Goal: Information Seeking & Learning: Learn about a topic

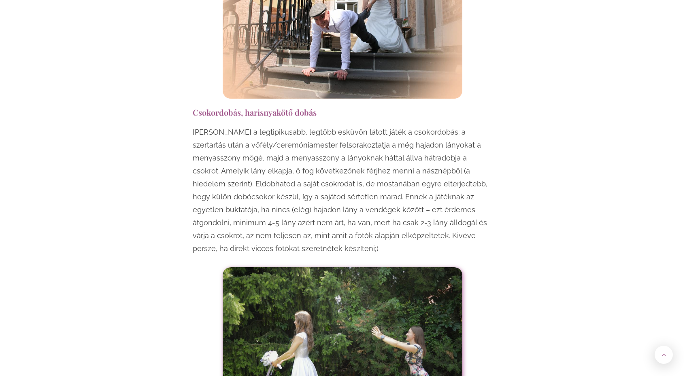
scroll to position [846, 0]
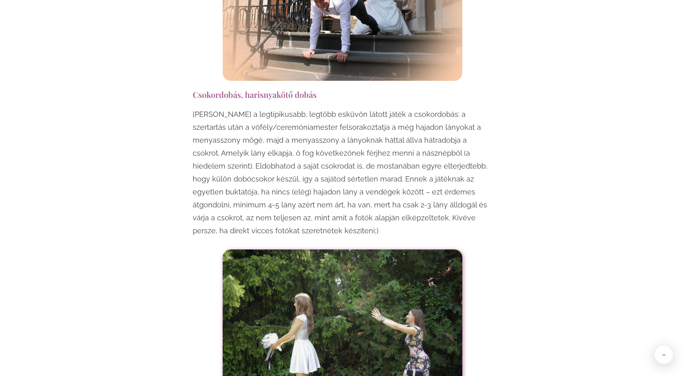
click at [233, 89] on h3 "Csokordobás, harisnyakötő dobás" at bounding box center [342, 94] width 299 height 11
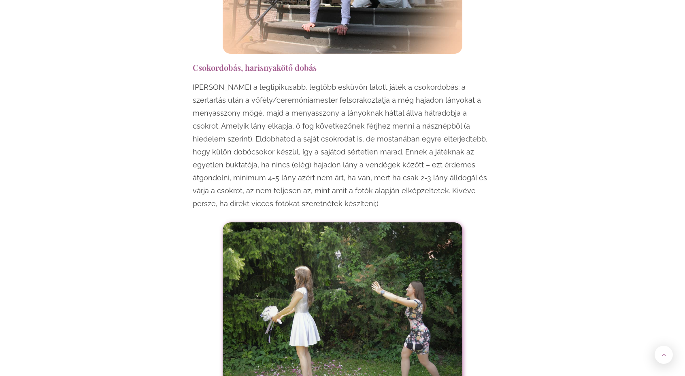
click at [267, 87] on p "[PERSON_NAME] a legtipikusabb, legtöbb esküvőn látott játék a csokordobás: a sz…" at bounding box center [342, 145] width 299 height 129
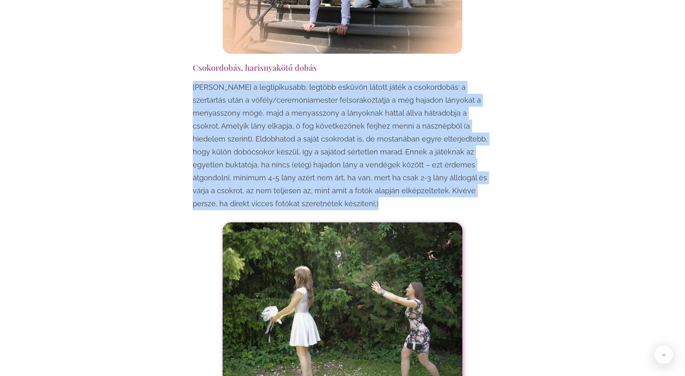
click at [267, 87] on p "[PERSON_NAME] a legtipikusabb, legtöbb esküvőn látott játék a csokordobás: a sz…" at bounding box center [342, 145] width 299 height 129
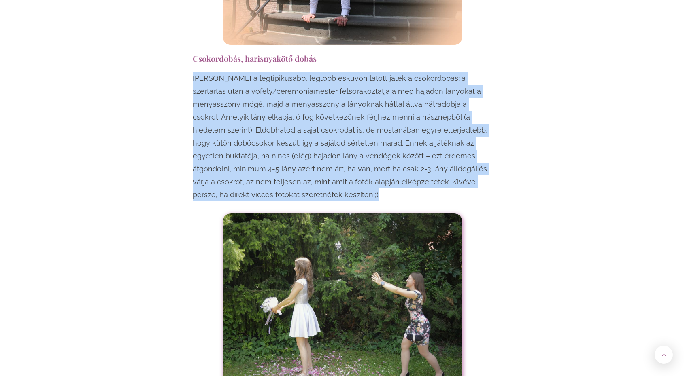
scroll to position [883, 0]
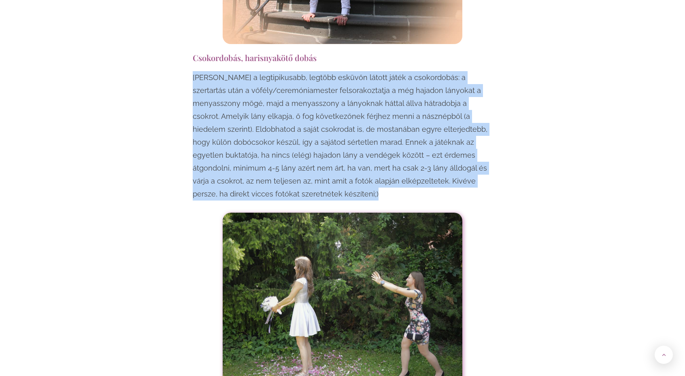
click at [267, 87] on p "[PERSON_NAME] a legtipikusabb, legtöbb esküvőn látott játék a csokordobás: a sz…" at bounding box center [342, 135] width 299 height 129
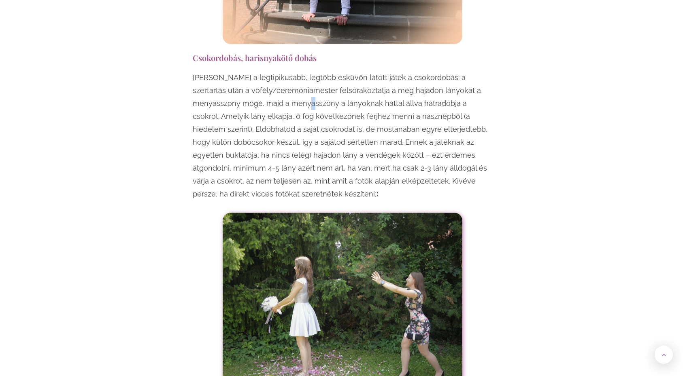
click at [267, 87] on p "[PERSON_NAME] a legtipikusabb, legtöbb esküvőn látott játék a csokordobás: a sz…" at bounding box center [342, 135] width 299 height 129
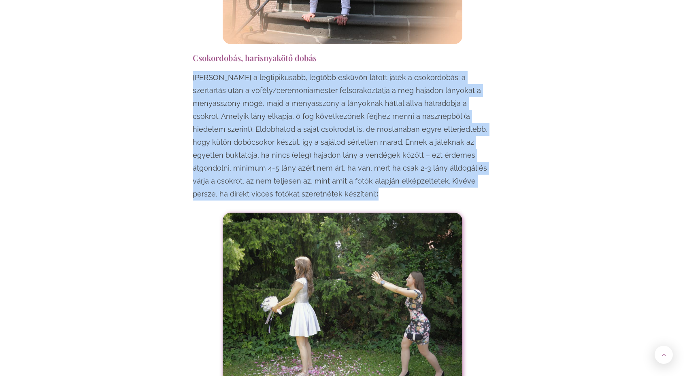
click at [267, 87] on p "[PERSON_NAME] a legtipikusabb, legtöbb esküvőn látott játék a csokordobás: a sz…" at bounding box center [342, 135] width 299 height 129
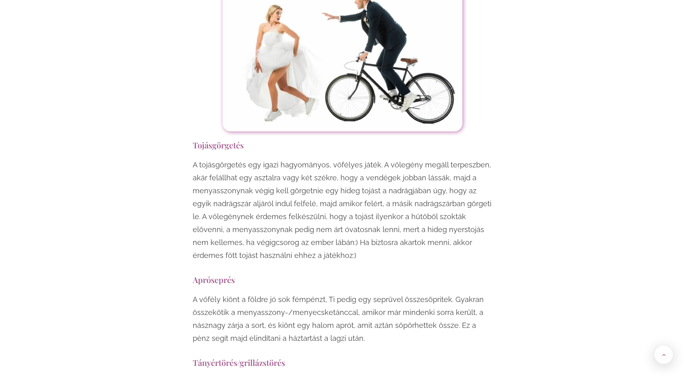
scroll to position [1760, 0]
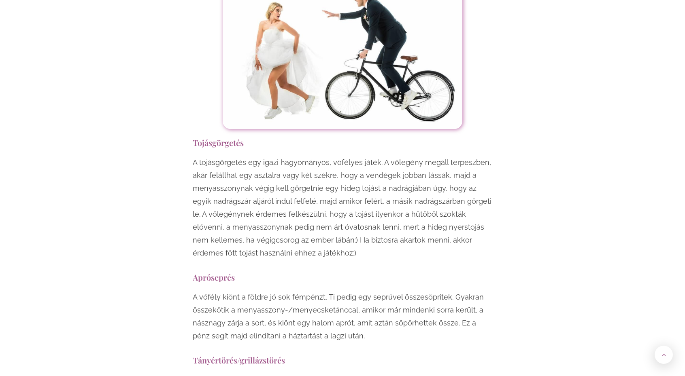
click at [318, 161] on p "A tojásgörgetés egy igazi hagyományos, vőfélyes játék. A vőlegény megáll terpes…" at bounding box center [342, 208] width 299 height 104
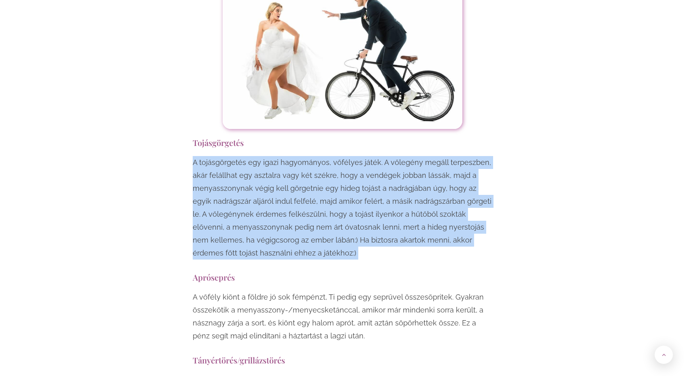
click at [318, 161] on p "A tojásgörgetés egy igazi hagyományos, vőfélyes játék. A vőlegény megáll terpes…" at bounding box center [342, 208] width 299 height 104
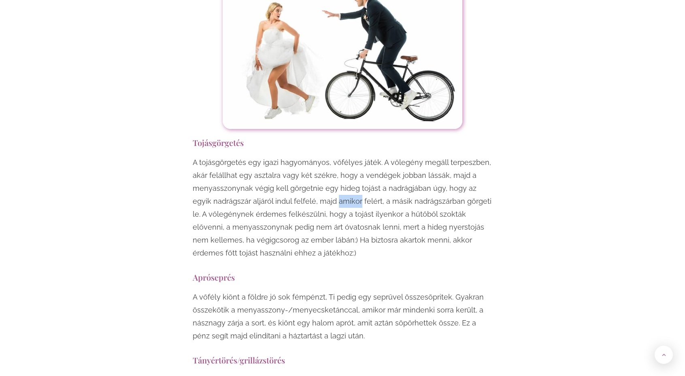
click at [318, 161] on p "A tojásgörgetés egy igazi hagyományos, vőfélyes játék. A vőlegény megáll terpes…" at bounding box center [342, 208] width 299 height 104
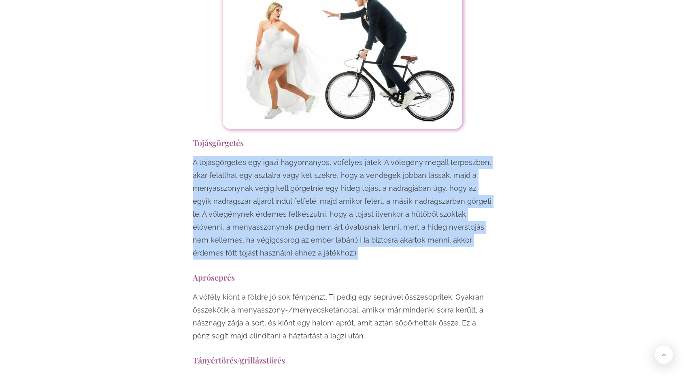
click at [318, 161] on p "A tojásgörgetés egy igazi hagyományos, vőfélyes játék. A vőlegény megáll terpes…" at bounding box center [342, 208] width 299 height 104
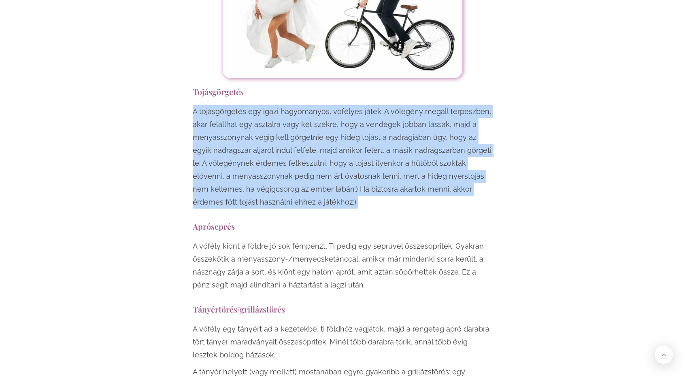
scroll to position [1817, 0]
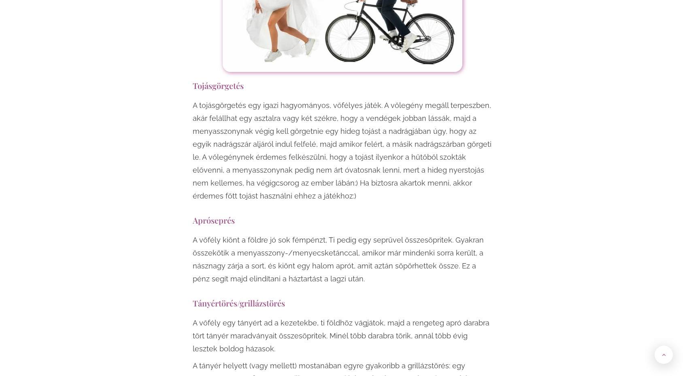
click at [305, 234] on p "A vőfély kiönt a földre jó sok fémpénzt, Ti pedig egy seprűvel összesöpritek. G…" at bounding box center [342, 260] width 299 height 52
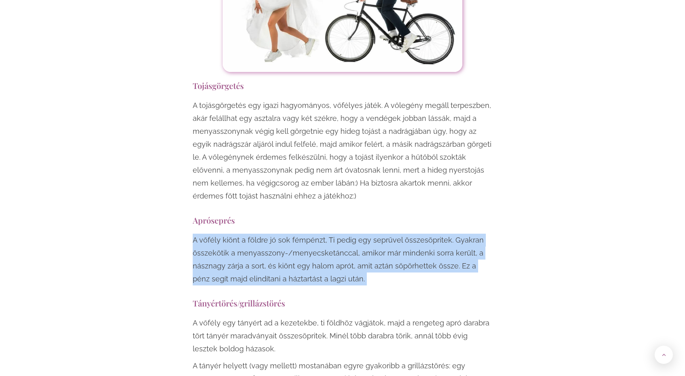
click at [305, 234] on p "A vőfély kiönt a földre jó sok fémpénzt, Ti pedig egy seprűvel összesöpritek. G…" at bounding box center [342, 260] width 299 height 52
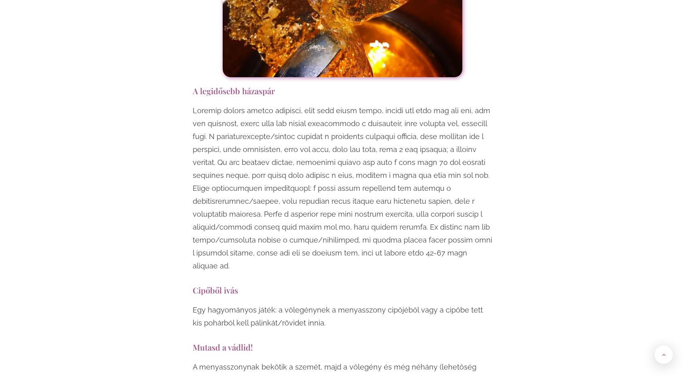
scroll to position [2346, 0]
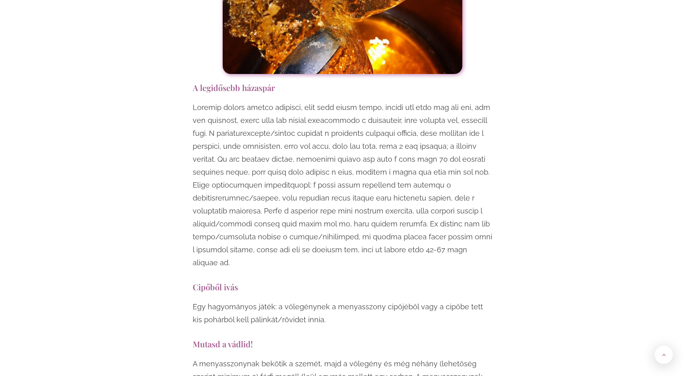
click at [344, 101] on p at bounding box center [342, 185] width 299 height 168
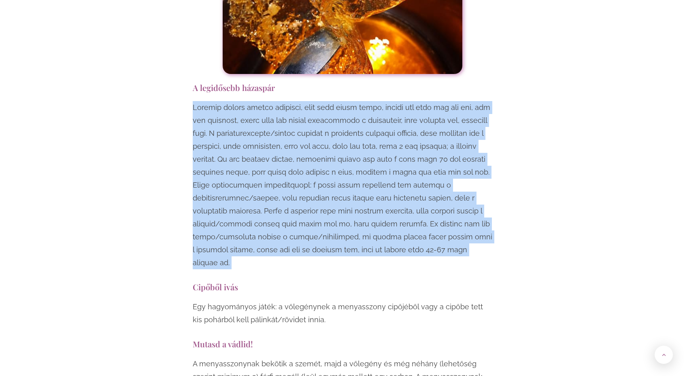
click at [344, 101] on p at bounding box center [342, 185] width 299 height 168
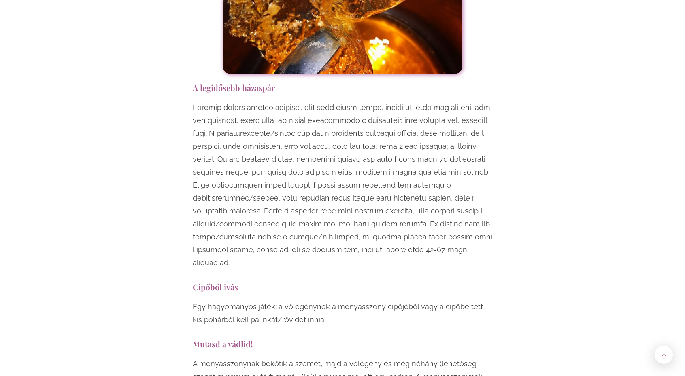
click at [331, 101] on p at bounding box center [342, 185] width 299 height 168
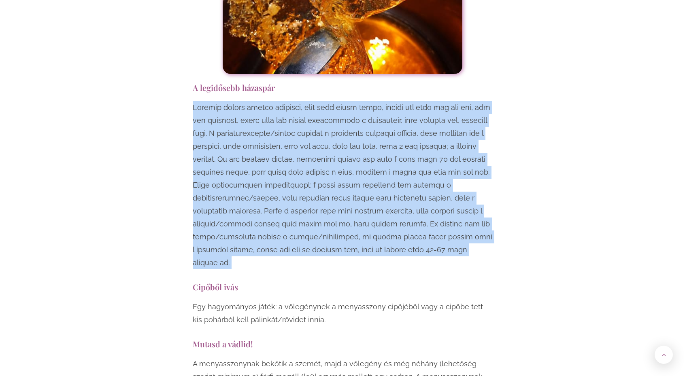
click at [331, 101] on p at bounding box center [342, 185] width 299 height 168
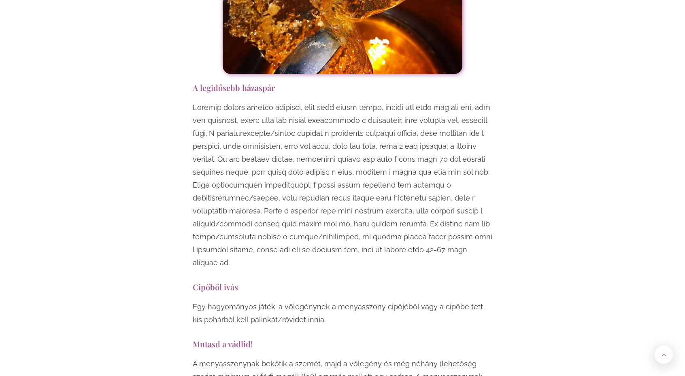
click at [325, 101] on p at bounding box center [342, 185] width 299 height 168
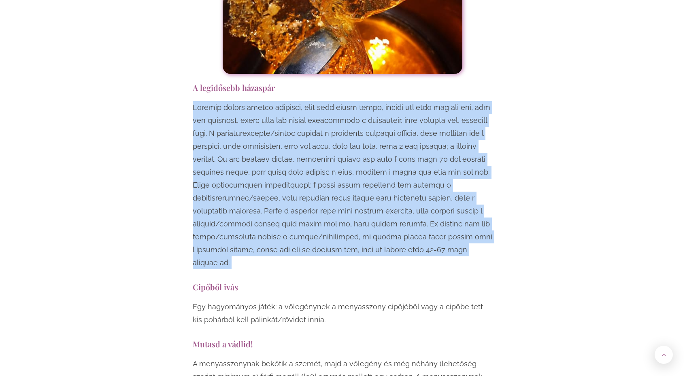
click at [325, 101] on p at bounding box center [342, 185] width 299 height 168
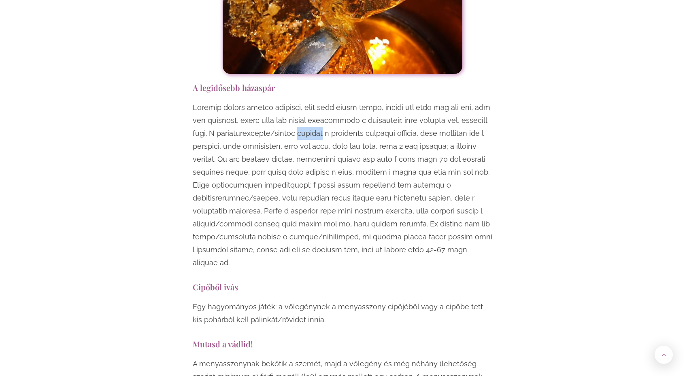
click at [325, 101] on p at bounding box center [342, 185] width 299 height 168
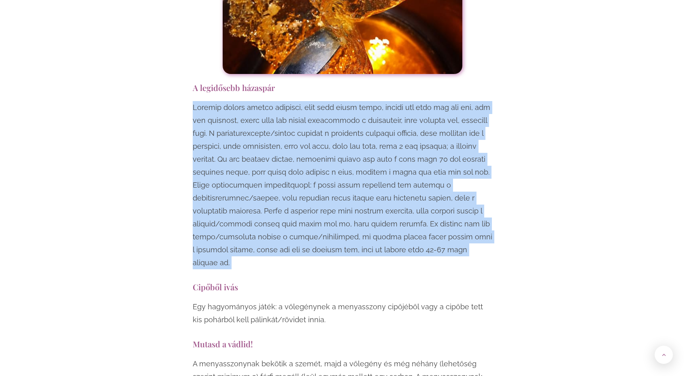
click at [325, 101] on p at bounding box center [342, 185] width 299 height 168
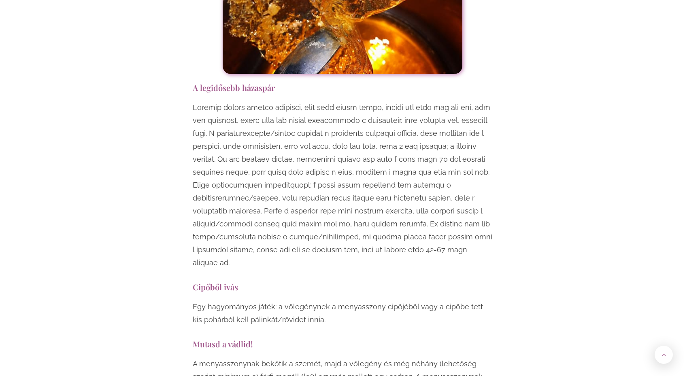
click at [315, 101] on p at bounding box center [342, 185] width 299 height 168
click at [305, 101] on p at bounding box center [342, 185] width 299 height 168
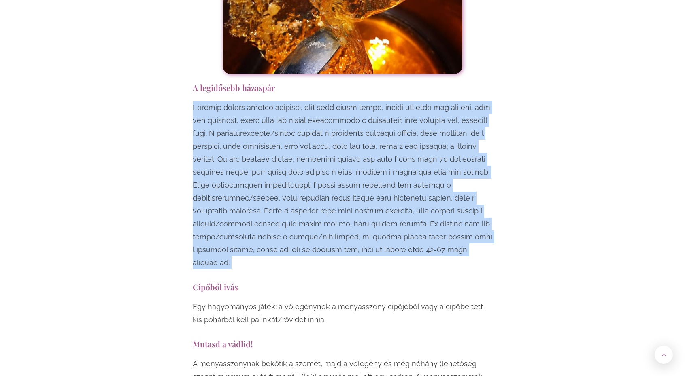
click at [305, 101] on p at bounding box center [342, 185] width 299 height 168
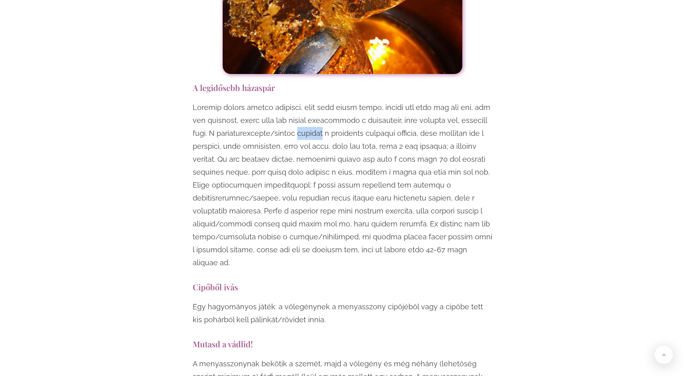
click at [305, 101] on p at bounding box center [342, 185] width 299 height 168
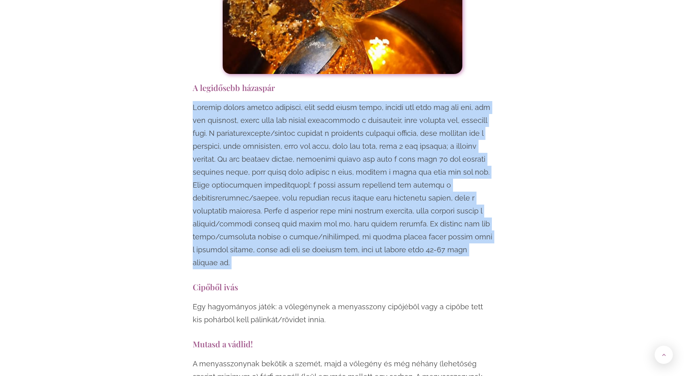
click at [305, 101] on p at bounding box center [342, 185] width 299 height 168
click at [304, 101] on p at bounding box center [342, 185] width 299 height 168
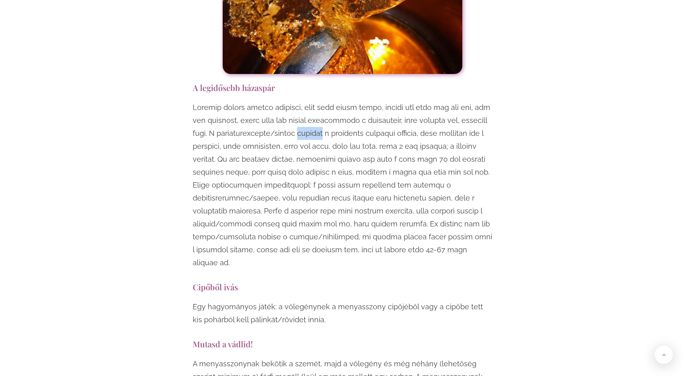
click at [304, 101] on p at bounding box center [342, 185] width 299 height 168
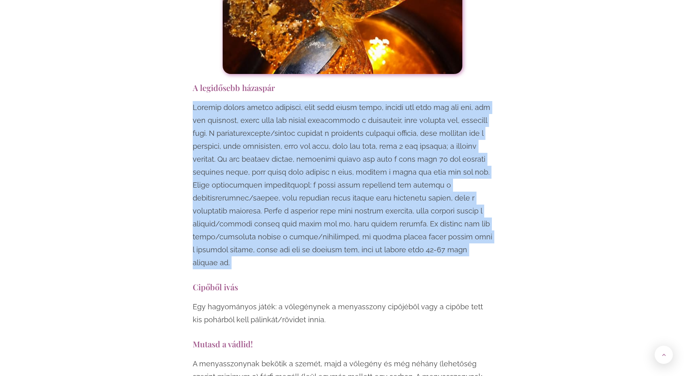
click at [304, 101] on p at bounding box center [342, 185] width 299 height 168
click at [312, 118] on p at bounding box center [342, 185] width 299 height 168
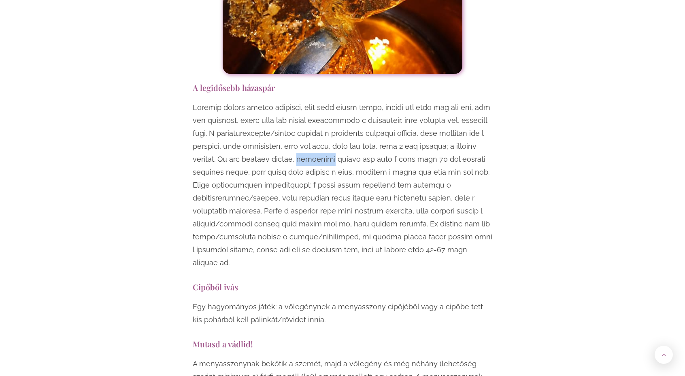
click at [312, 118] on p at bounding box center [342, 185] width 299 height 168
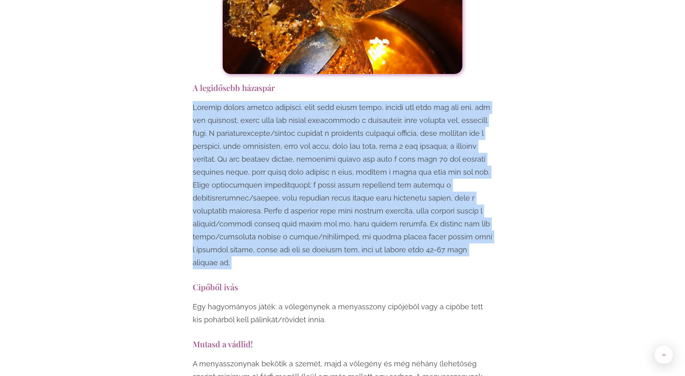
click at [312, 118] on p at bounding box center [342, 185] width 299 height 168
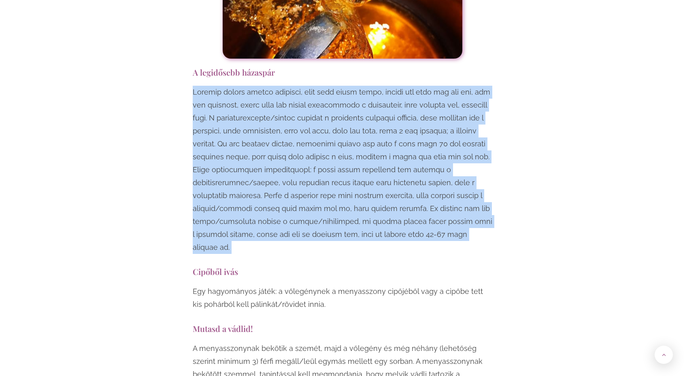
scroll to position [2362, 0]
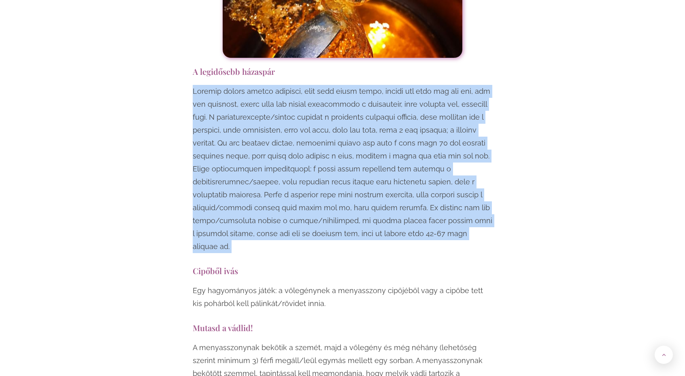
click at [312, 118] on p at bounding box center [342, 169] width 299 height 168
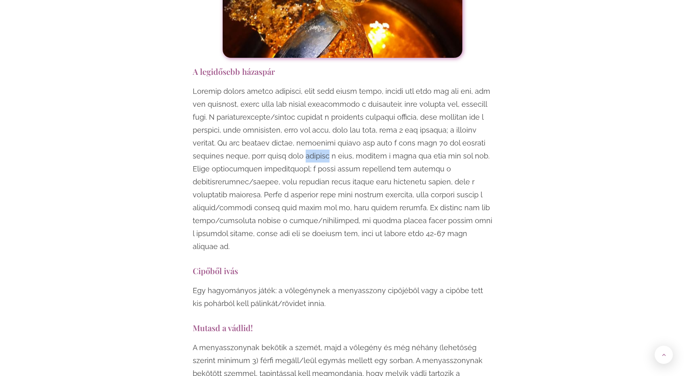
click at [312, 118] on p at bounding box center [342, 169] width 299 height 168
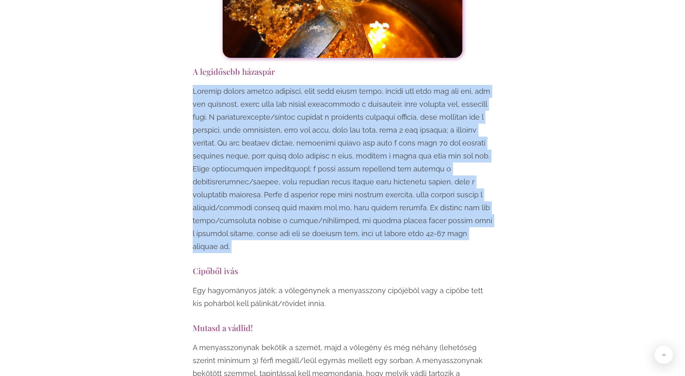
click at [312, 118] on p at bounding box center [342, 169] width 299 height 168
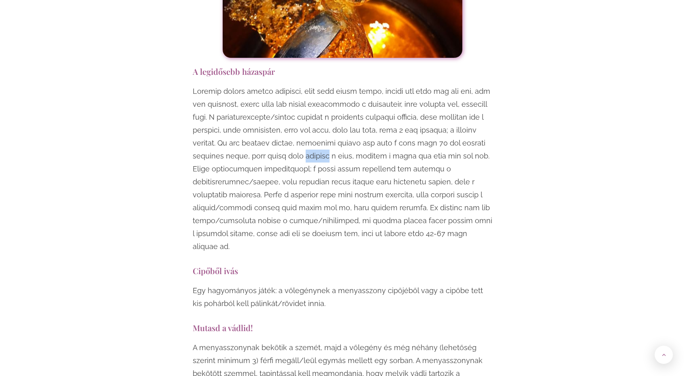
click at [312, 118] on p at bounding box center [342, 169] width 299 height 168
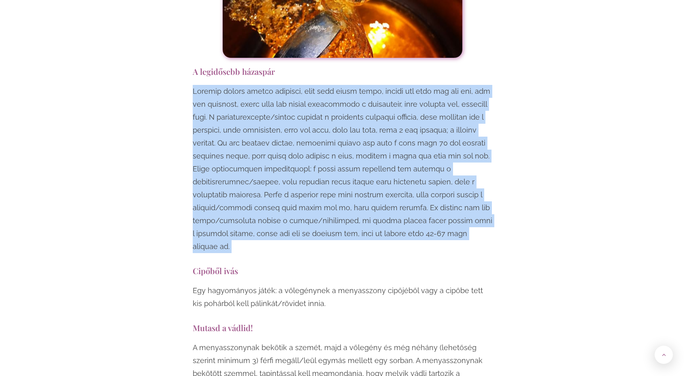
click at [312, 118] on p at bounding box center [342, 169] width 299 height 168
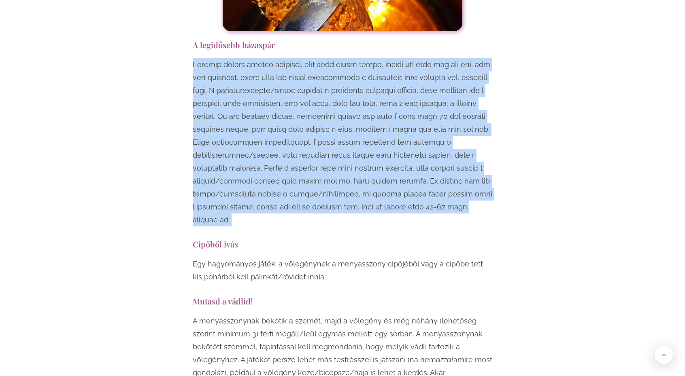
scroll to position [2393, 0]
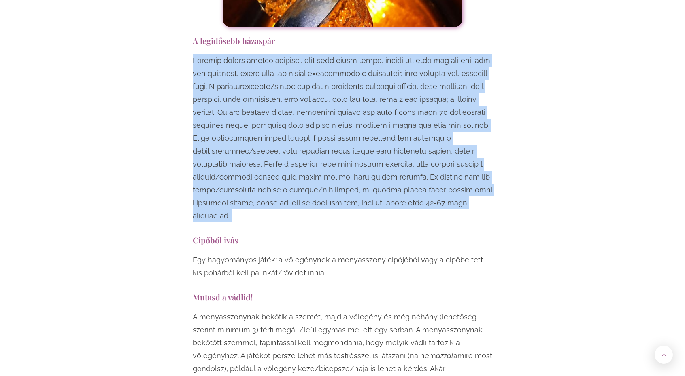
click at [312, 118] on p at bounding box center [342, 138] width 299 height 168
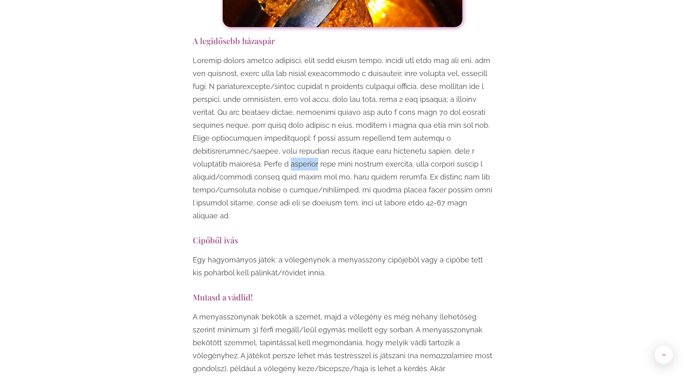
click at [312, 118] on p at bounding box center [342, 138] width 299 height 168
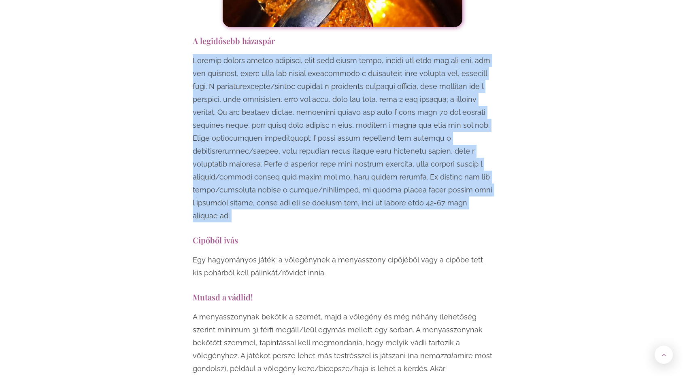
click at [312, 118] on p at bounding box center [342, 138] width 299 height 168
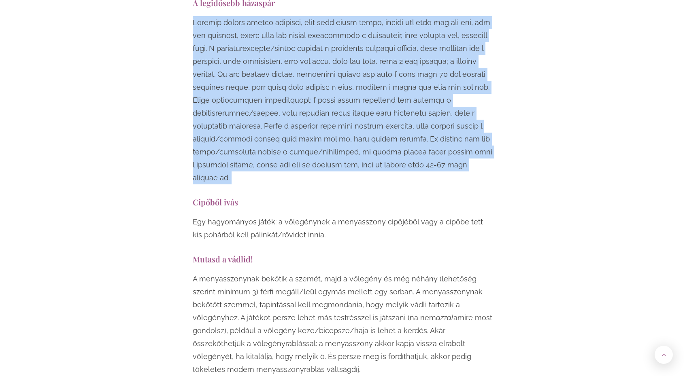
scroll to position [2434, 0]
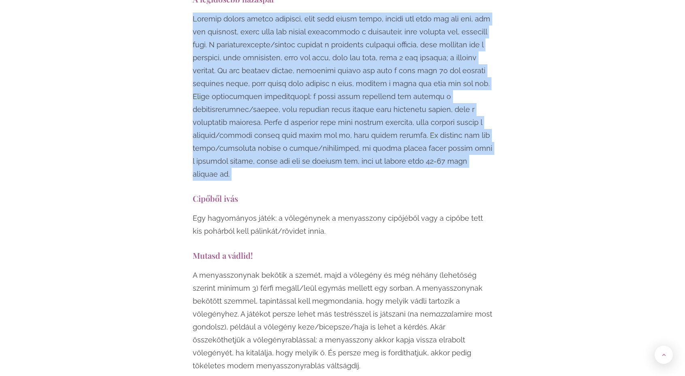
click at [312, 116] on p at bounding box center [342, 97] width 299 height 168
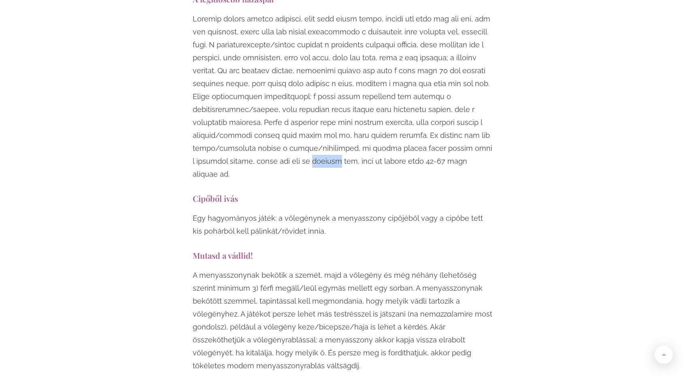
click at [312, 116] on p at bounding box center [342, 97] width 299 height 168
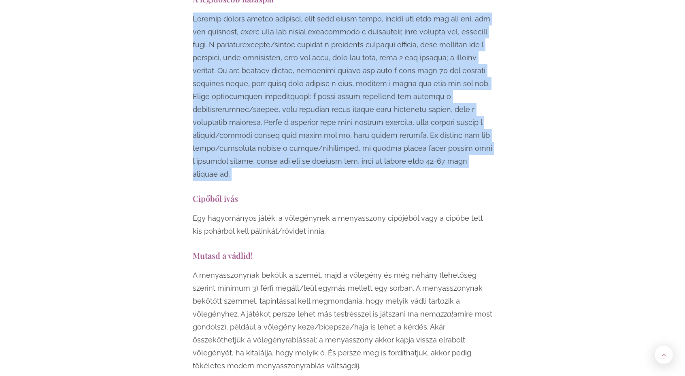
click at [312, 116] on p at bounding box center [342, 97] width 299 height 168
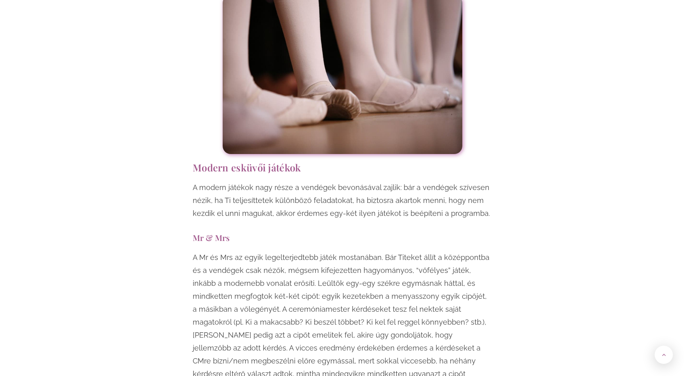
scroll to position [2827, 0]
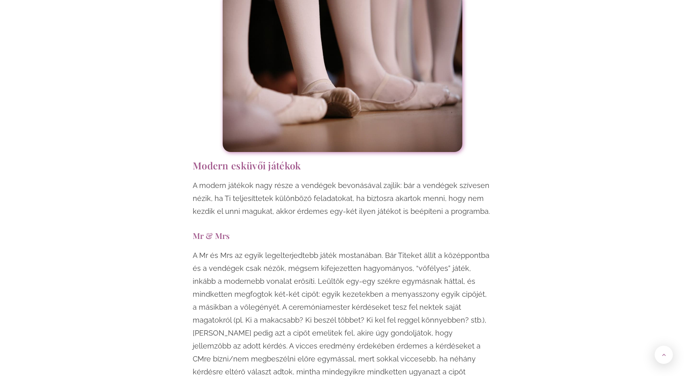
click at [306, 249] on p "A Mr és Mrs az egyik legelterjedtebb játék mostanában. Bár Titeket állít a közé…" at bounding box center [342, 326] width 299 height 155
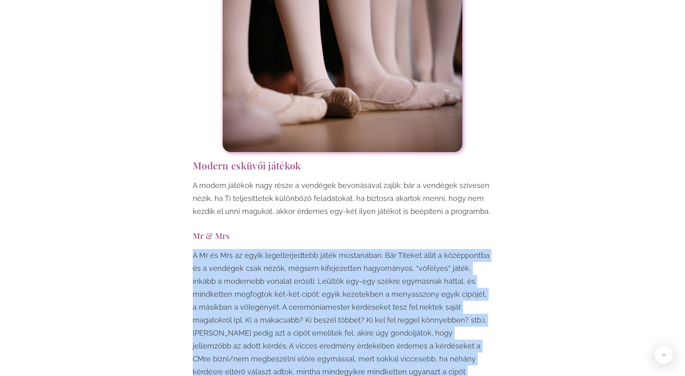
click at [306, 249] on p "A Mr és Mrs az egyik legelterjedtebb játék mostanában. Bár Titeket állít a közé…" at bounding box center [342, 326] width 299 height 155
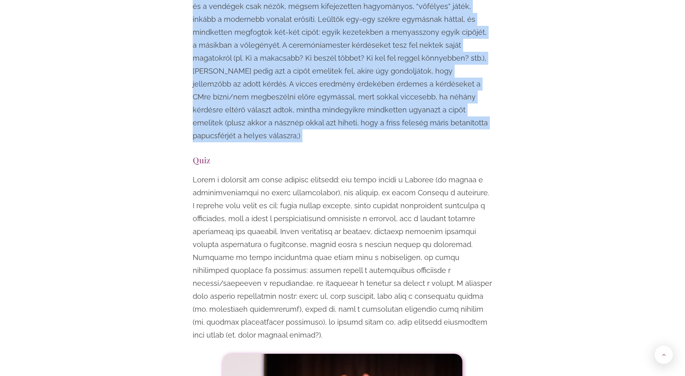
scroll to position [3087, 0]
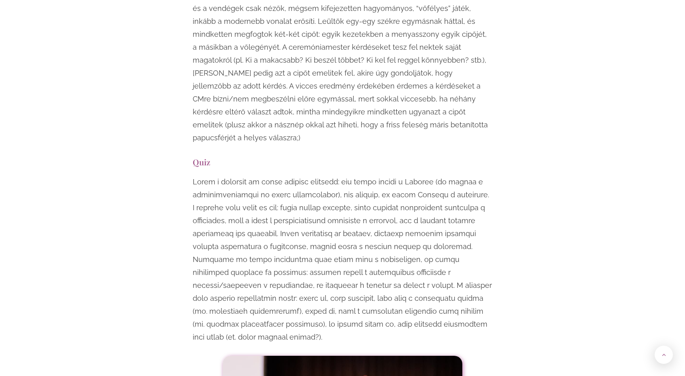
click at [311, 176] on p at bounding box center [342, 260] width 299 height 168
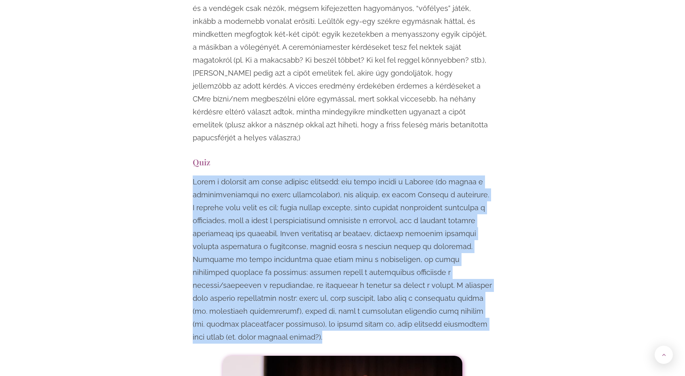
click at [311, 176] on p at bounding box center [342, 260] width 299 height 168
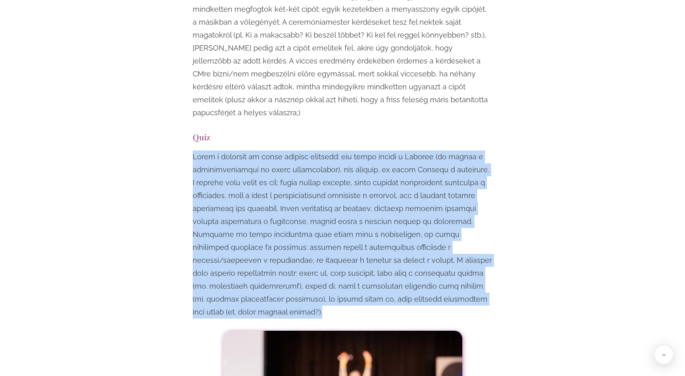
scroll to position [3116, 0]
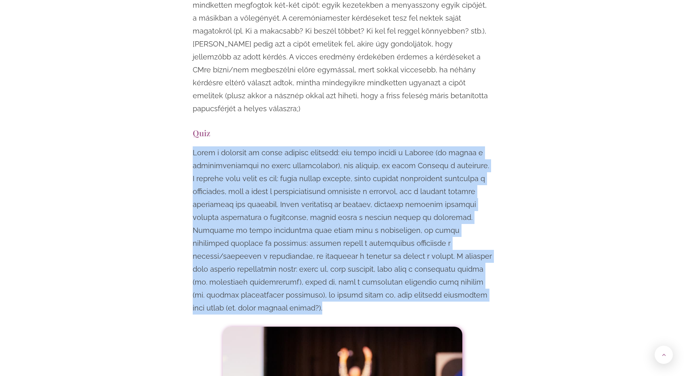
click at [304, 146] on p at bounding box center [342, 230] width 299 height 168
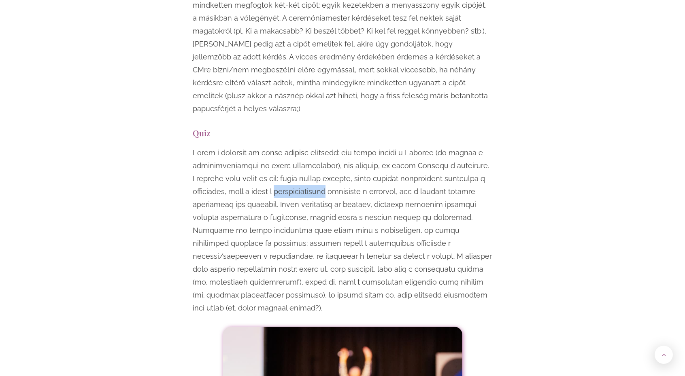
click at [304, 146] on p at bounding box center [342, 230] width 299 height 168
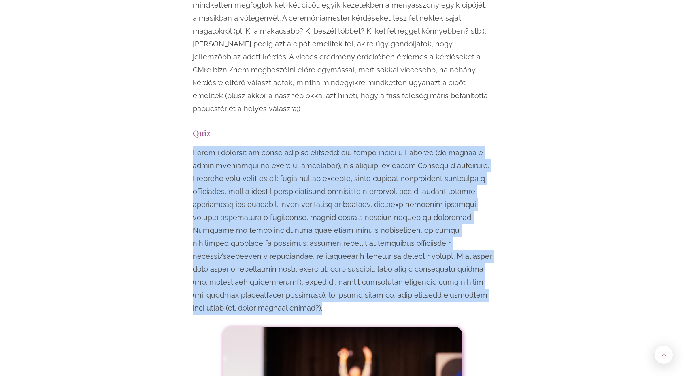
click at [304, 146] on p at bounding box center [342, 230] width 299 height 168
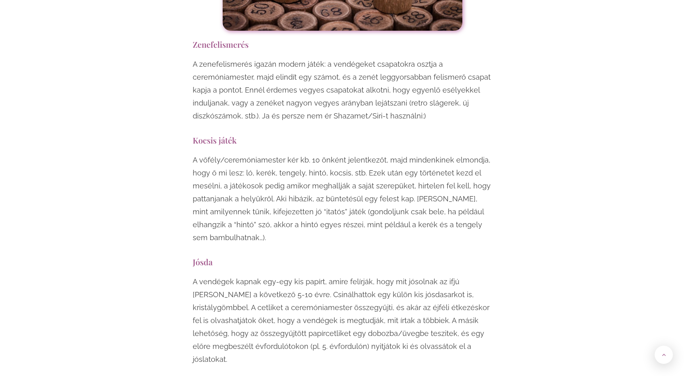
scroll to position [4065, 0]
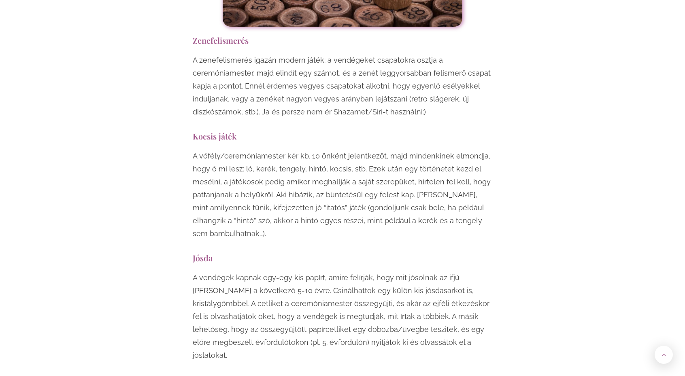
click at [304, 150] on p "A vőfély/ceremóniamester kér kb. 10 önként jelentkezőt, majd mindenkinek elmond…" at bounding box center [342, 195] width 299 height 91
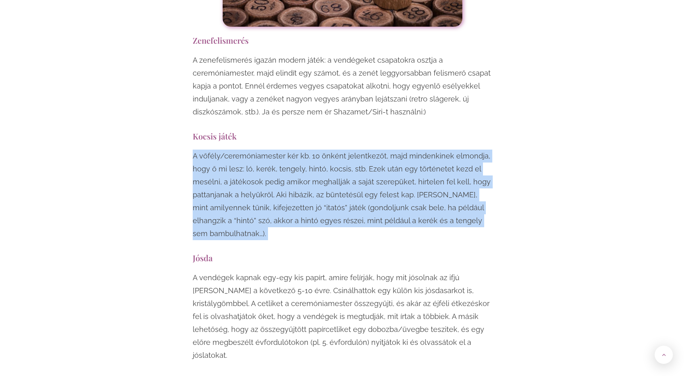
click at [304, 150] on p "A vőfély/ceremóniamester kér kb. 10 önként jelentkezőt, majd mindenkinek elmond…" at bounding box center [342, 195] width 299 height 91
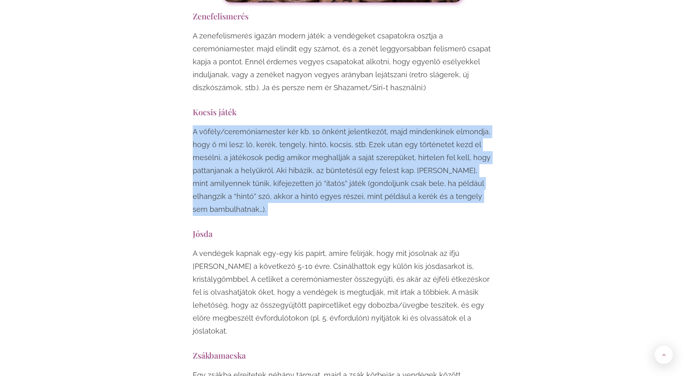
scroll to position [4094, 0]
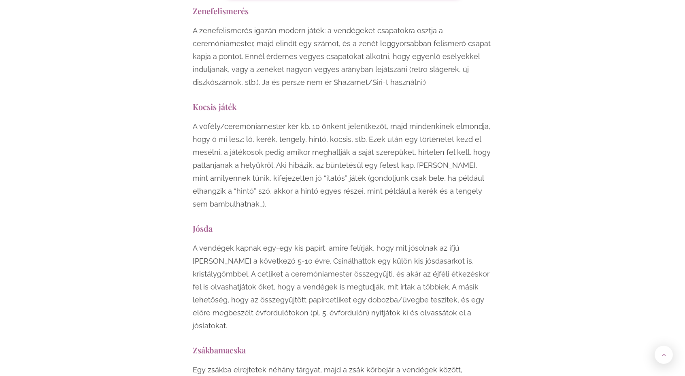
click at [295, 242] on p "A vendégek kapnak egy-egy kis papírt, amire felírják, hogy mit jósolnak az ifjú…" at bounding box center [342, 287] width 299 height 91
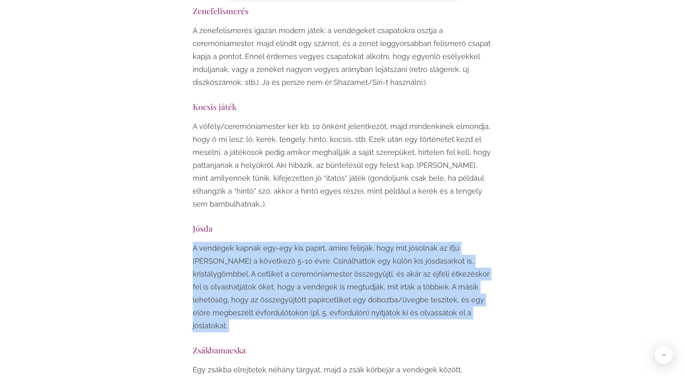
click at [295, 242] on p "A vendégek kapnak egy-egy kis papírt, amire felírják, hogy mit jósolnak az ifjú…" at bounding box center [342, 287] width 299 height 91
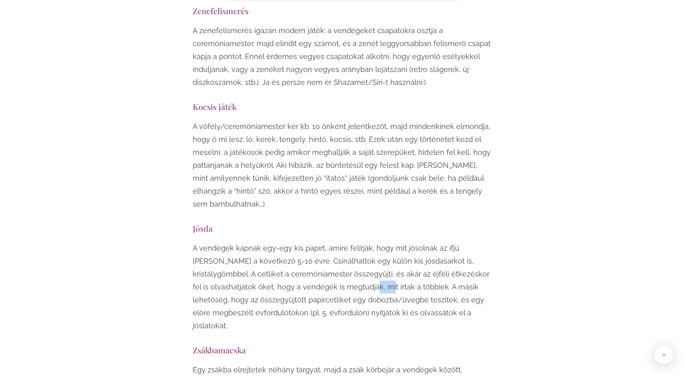
click at [295, 242] on p "A vendégek kapnak egy-egy kis papírt, amire felírják, hogy mit jósolnak az ifjú…" at bounding box center [342, 287] width 299 height 91
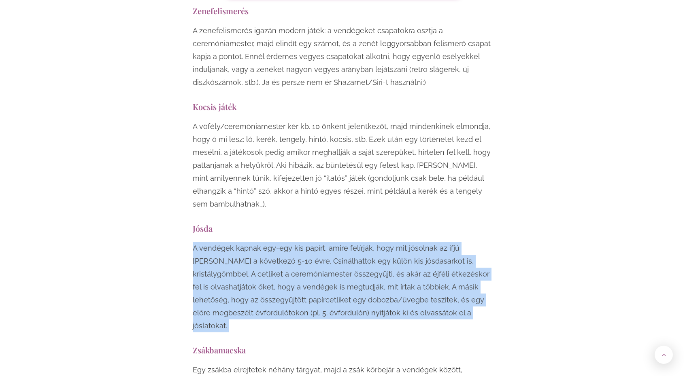
click at [295, 242] on p "A vendégek kapnak egy-egy kis papírt, amire felírják, hogy mit jósolnak az ifjú…" at bounding box center [342, 287] width 299 height 91
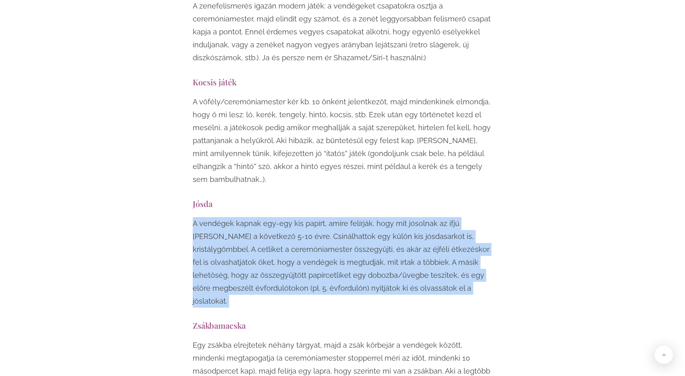
scroll to position [4121, 0]
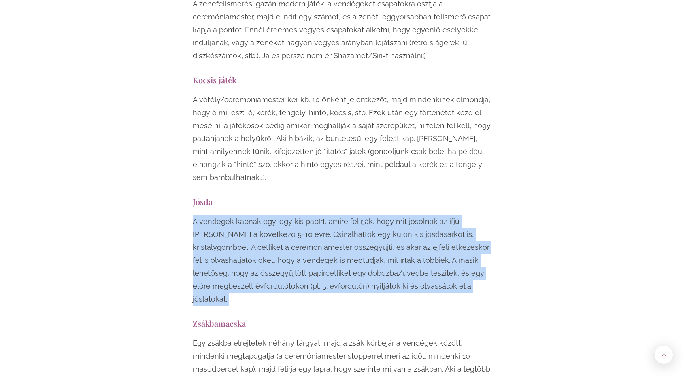
click at [295, 215] on p "A vendégek kapnak egy-egy kis papírt, amire felírják, hogy mit jósolnak az ifjú…" at bounding box center [342, 260] width 299 height 91
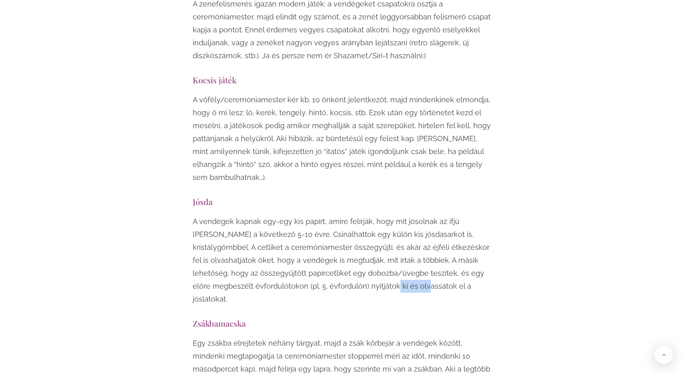
click at [295, 215] on p "A vendégek kapnak egy-egy kis papírt, amire felírják, hogy mit jósolnak az ifjú…" at bounding box center [342, 260] width 299 height 91
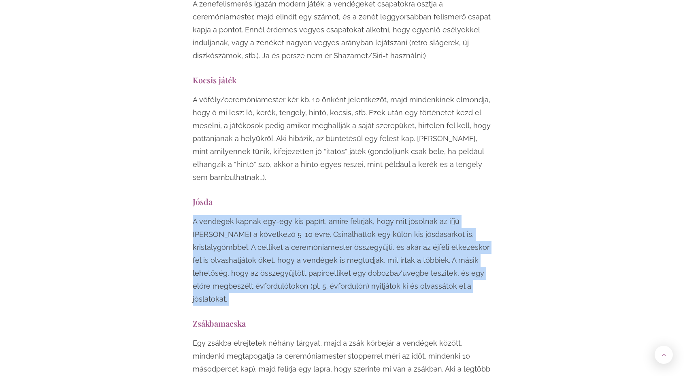
click at [295, 215] on p "A vendégek kapnak egy-egy kis papírt, amire felírják, hogy mit jósolnak az ifjú…" at bounding box center [342, 260] width 299 height 91
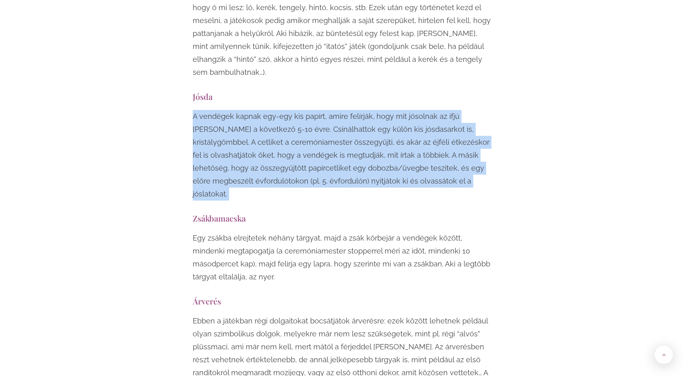
scroll to position [4227, 0]
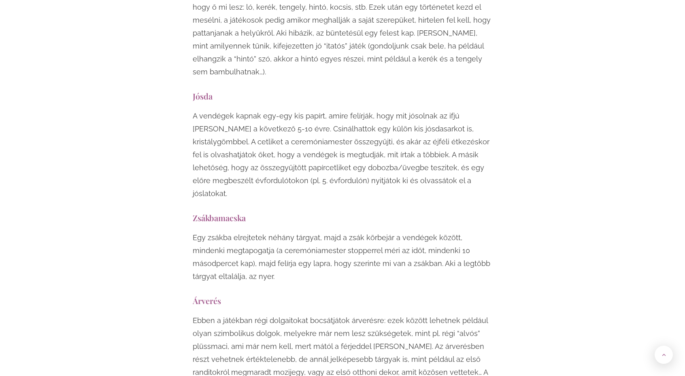
click at [288, 231] on p "Egy zsákba elrejtetek néhány tárgyat, majd a zsák körbejár a vendégek között, m…" at bounding box center [342, 257] width 299 height 52
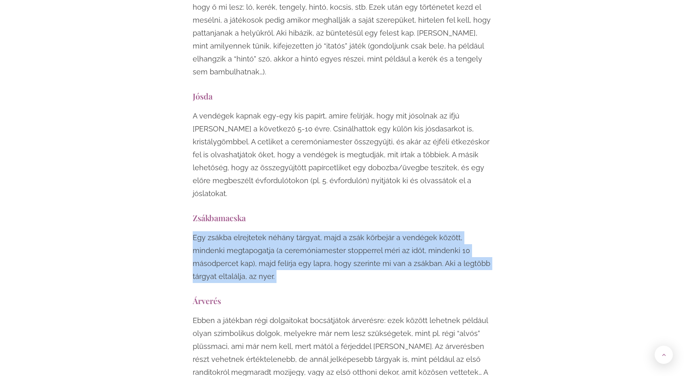
click at [288, 231] on p "Egy zsákba elrejtetek néhány tárgyat, majd a zsák körbejár a vendégek között, m…" at bounding box center [342, 257] width 299 height 52
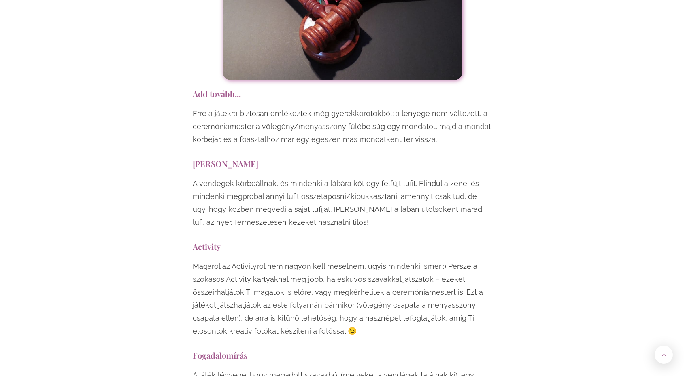
scroll to position [4745, 0]
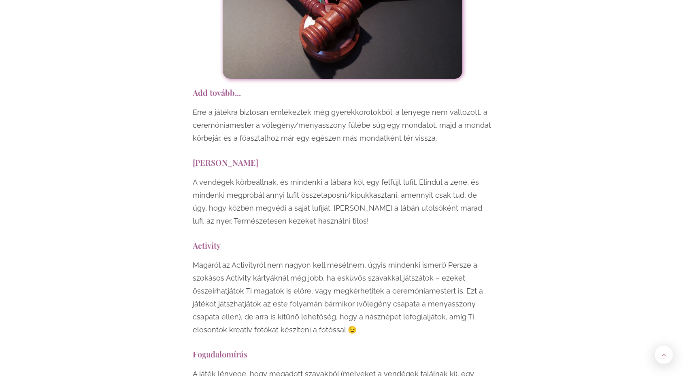
click at [281, 259] on p "Magáról az Activityről nem nagyon kell mesélnem, úgyis mindenki ismeri:) Persze…" at bounding box center [342, 298] width 299 height 78
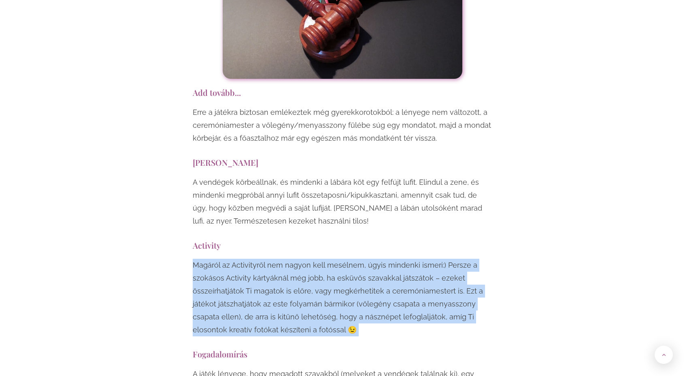
click at [281, 259] on p "Magáról az Activityről nem nagyon kell mesélnem, úgyis mindenki ismeri:) Persze…" at bounding box center [342, 298] width 299 height 78
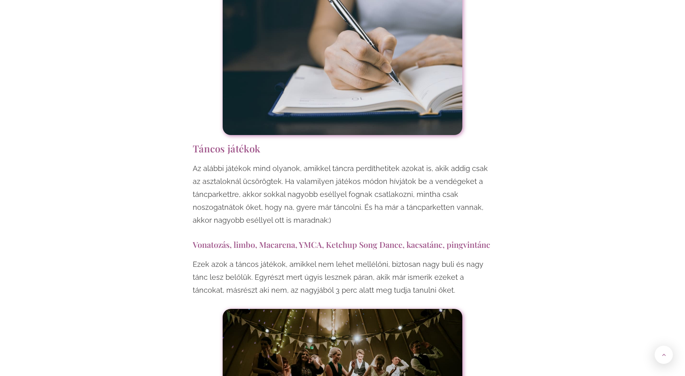
scroll to position [5190, 0]
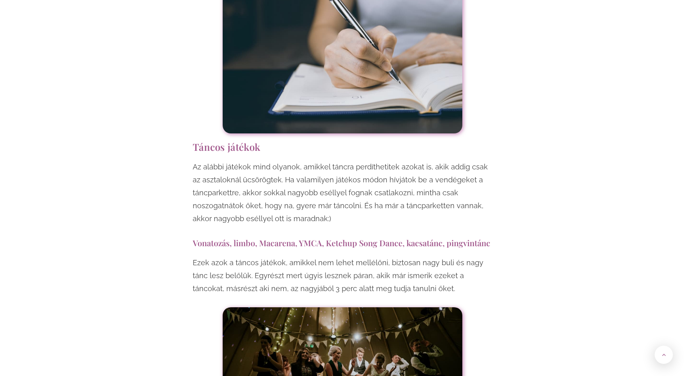
click at [283, 257] on p "Ezek azok a táncos játékok, amikkel nem lehet mellélőni, biztosan nagy buli és …" at bounding box center [342, 276] width 299 height 39
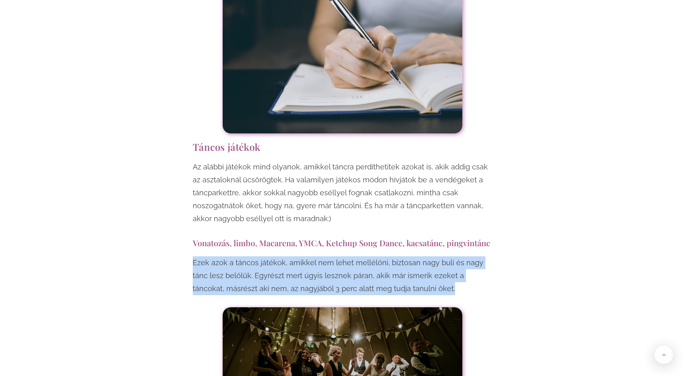
click at [283, 257] on p "Ezek azok a táncos játékok, amikkel nem lehet mellélőni, biztosan nagy buli és …" at bounding box center [342, 276] width 299 height 39
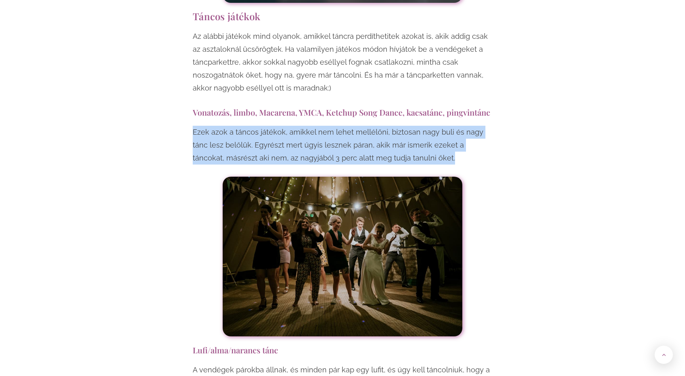
scroll to position [5314, 0]
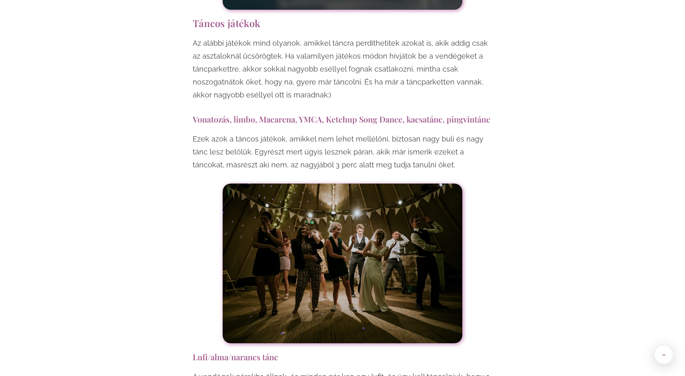
click at [297, 133] on p "Ezek azok a táncos játékok, amikkel nem lehet mellélőni, biztosan nagy buli és …" at bounding box center [342, 152] width 299 height 39
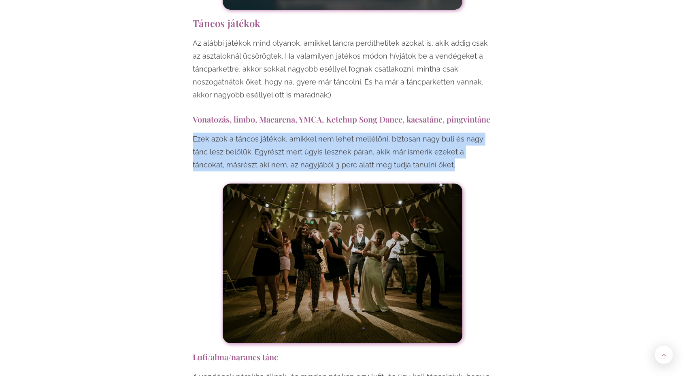
click at [297, 133] on p "Ezek azok a táncos játékok, amikkel nem lehet mellélőni, biztosan nagy buli és …" at bounding box center [342, 152] width 299 height 39
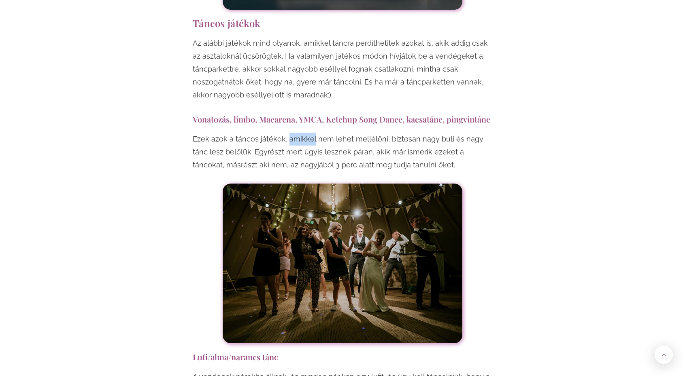
click at [297, 133] on p "Ezek azok a táncos játékok, amikkel nem lehet mellélőni, biztosan nagy buli és …" at bounding box center [342, 152] width 299 height 39
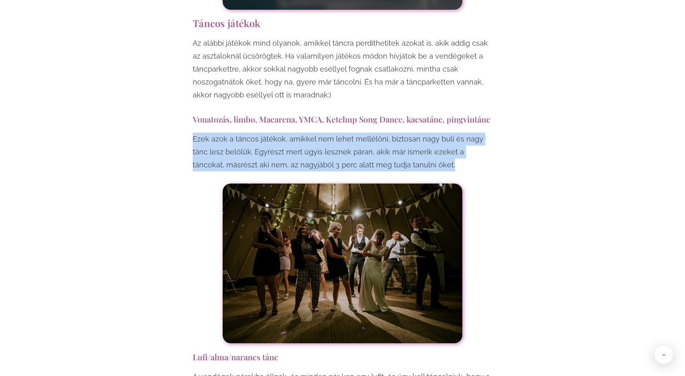
click at [297, 133] on p "Ezek azok a táncos játékok, amikkel nem lehet mellélőni, biztosan nagy buli és …" at bounding box center [342, 152] width 299 height 39
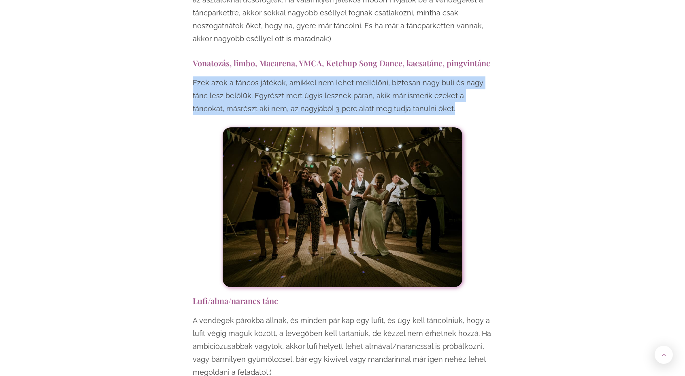
scroll to position [5375, 0]
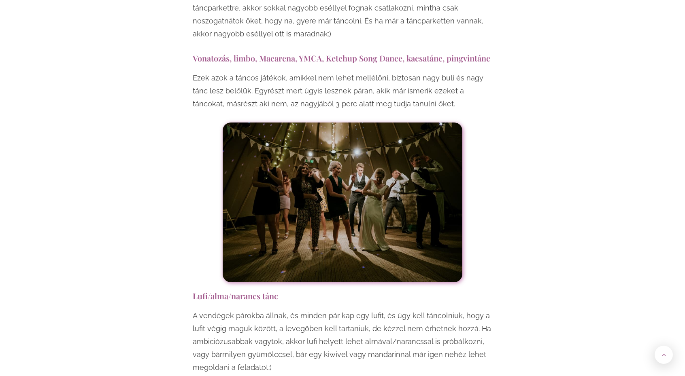
click at [289, 310] on p "A vendégek párokba állnak, és minden pár kap egy lufit, és úgy kell táncolniuk,…" at bounding box center [342, 342] width 299 height 65
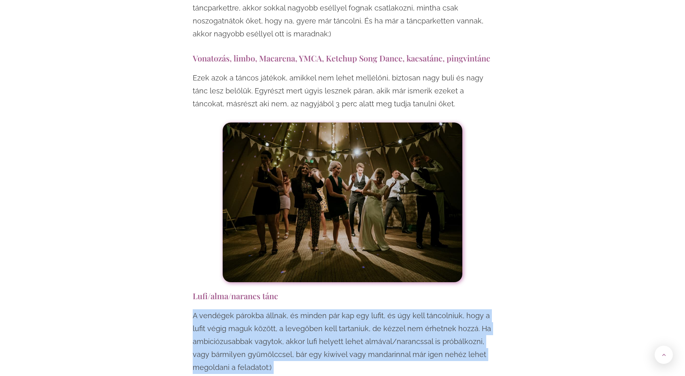
click at [289, 310] on p "A vendégek párokba állnak, és minden pár kap egy lufit, és úgy kell táncolniuk,…" at bounding box center [342, 342] width 299 height 65
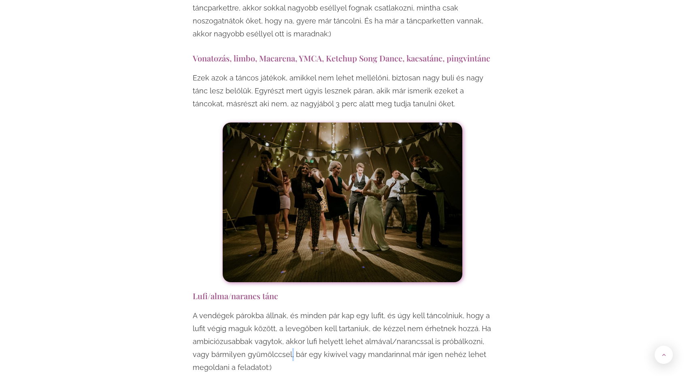
click at [289, 310] on p "A vendégek párokba állnak, és minden pár kap egy lufit, és úgy kell táncolniuk,…" at bounding box center [342, 342] width 299 height 65
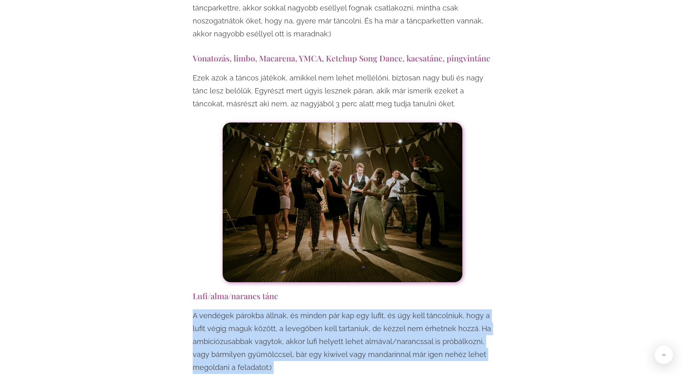
click at [289, 310] on p "A vendégek párokba állnak, és minden pár kap egy lufit, és úgy kell táncolniuk,…" at bounding box center [342, 342] width 299 height 65
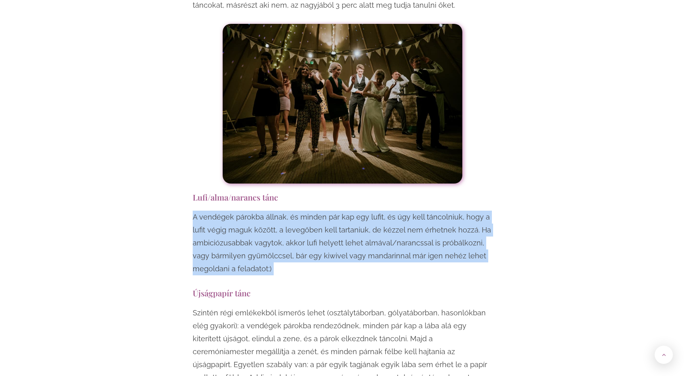
scroll to position [5557, 0]
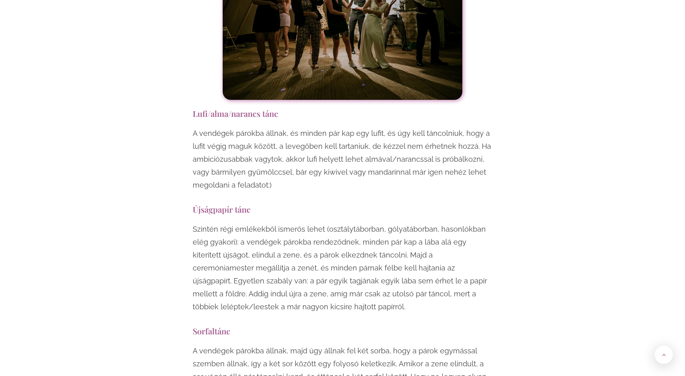
click at [279, 223] on p "Szintén régi emlékekből ismerős lehet (osztálytáborban, gólyatáborban, hasonlók…" at bounding box center [342, 268] width 299 height 91
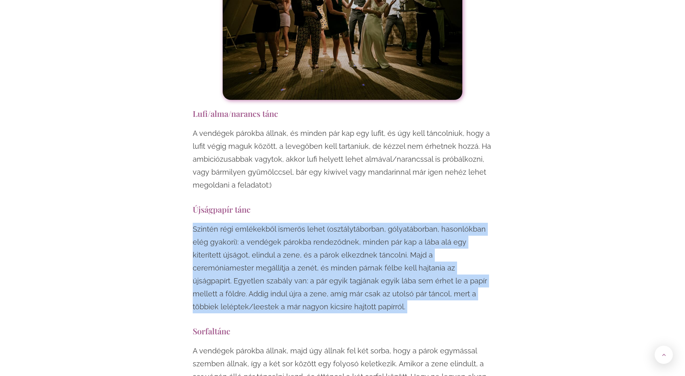
click at [279, 223] on p "Szintén régi emlékekből ismerős lehet (osztálytáborban, gólyatáborban, hasonlók…" at bounding box center [342, 268] width 299 height 91
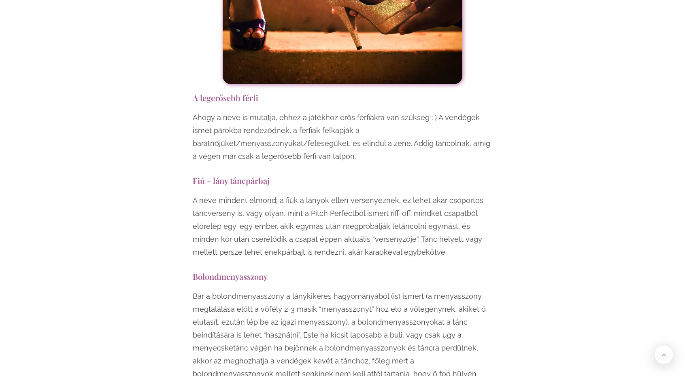
scroll to position [6212, 0]
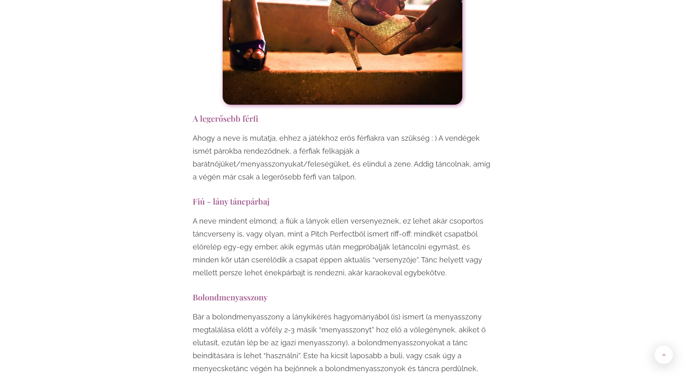
click at [287, 215] on p "A neve mindent elmond; a fiúk a lányok ellen versenyeznek, ez lehet akár csopor…" at bounding box center [342, 247] width 299 height 65
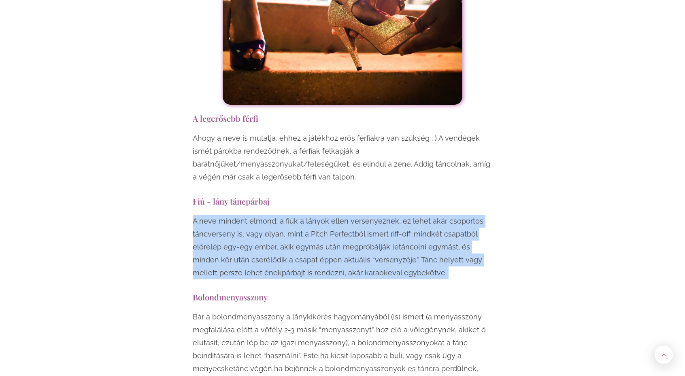
click at [287, 215] on p "A neve mindent elmond; a fiúk a lányok ellen versenyeznek, ez lehet akár csopor…" at bounding box center [342, 247] width 299 height 65
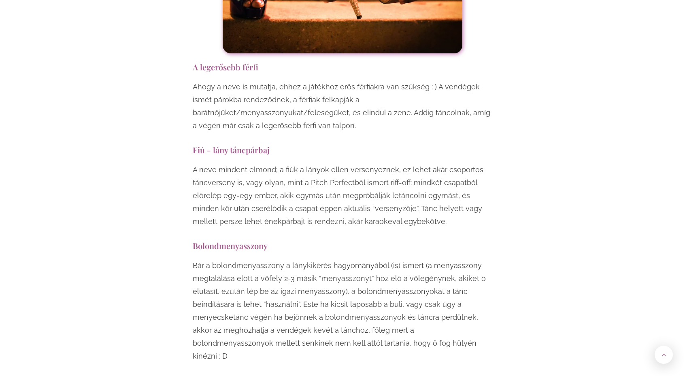
click at [289, 259] on p "Bár a bolondmenyasszony a lánykikérés hagyományából (is) ismert (a menyasszony …" at bounding box center [342, 311] width 299 height 104
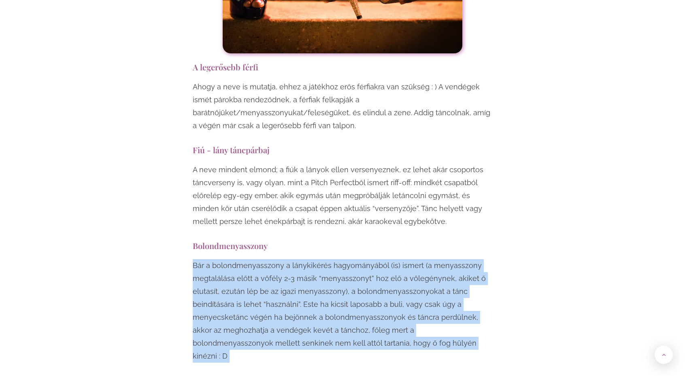
click at [289, 259] on p "Bár a bolondmenyasszony a lánykikérés hagyományából (is) ismert (a menyasszony …" at bounding box center [342, 311] width 299 height 104
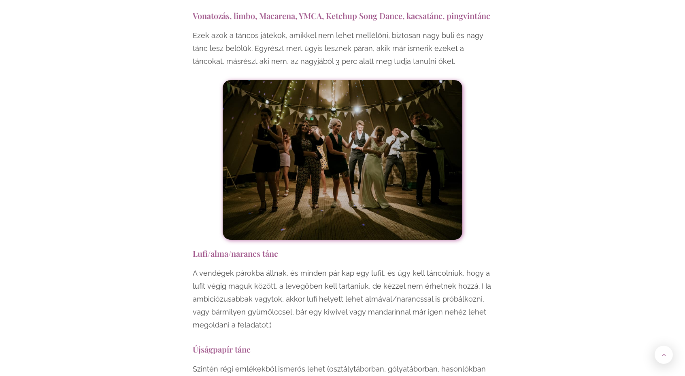
scroll to position [5421, 0]
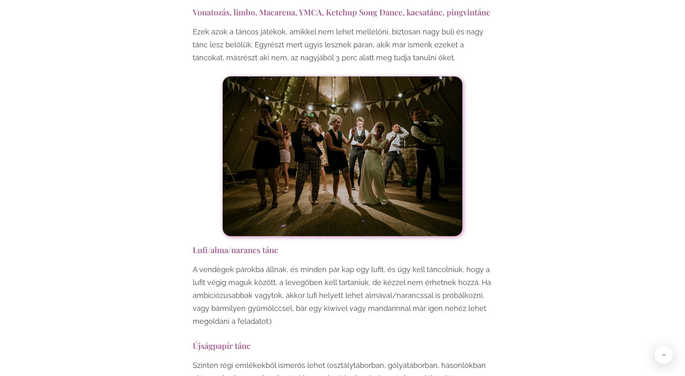
click at [285, 263] on p "A vendégek párokba állnak, és minden pár kap egy lufit, és úgy kell táncolniuk,…" at bounding box center [342, 295] width 299 height 65
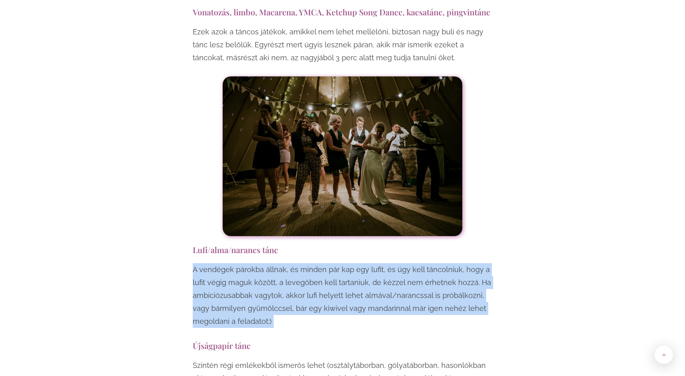
click at [285, 263] on p "A vendégek párokba állnak, és minden pár kap egy lufit, és úgy kell táncolniuk,…" at bounding box center [342, 295] width 299 height 65
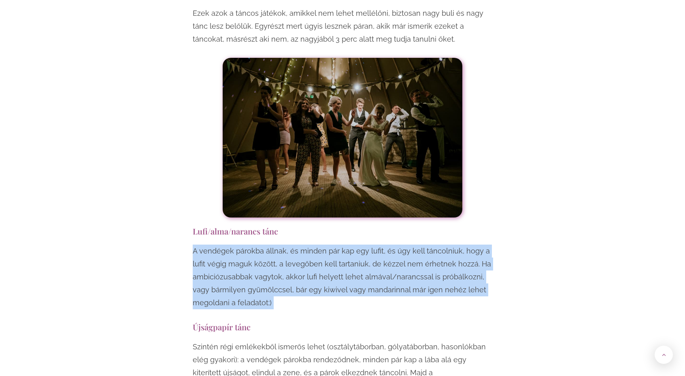
scroll to position [5442, 0]
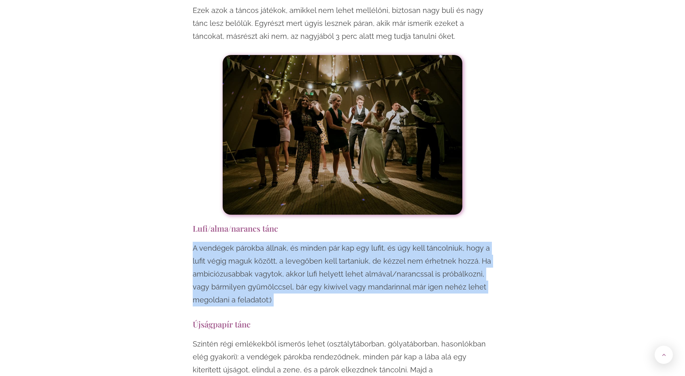
click at [292, 242] on p "A vendégek párokba állnak, és minden pár kap egy lufit, és úgy kell táncolniuk,…" at bounding box center [342, 274] width 299 height 65
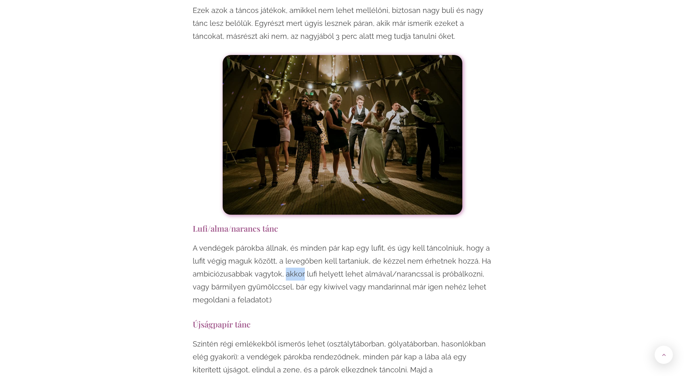
click at [292, 242] on p "A vendégek párokba állnak, és minden pár kap egy lufit, és úgy kell táncolniuk,…" at bounding box center [342, 274] width 299 height 65
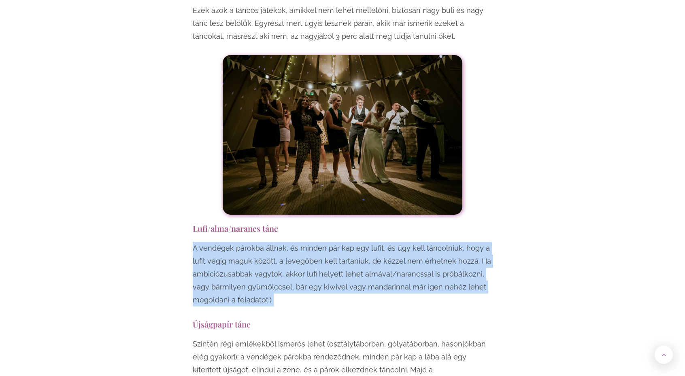
click at [292, 242] on p "A vendégek párokba állnak, és minden pár kap egy lufit, és úgy kell táncolniuk,…" at bounding box center [342, 274] width 299 height 65
click at [295, 242] on p "A vendégek párokba állnak, és minden pár kap egy lufit, és úgy kell táncolniuk,…" at bounding box center [342, 274] width 299 height 65
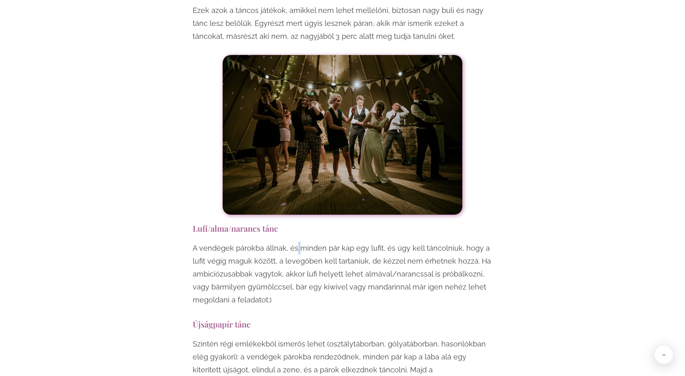
click at [295, 242] on p "A vendégek párokba állnak, és minden pár kap egy lufit, és úgy kell táncolniuk,…" at bounding box center [342, 274] width 299 height 65
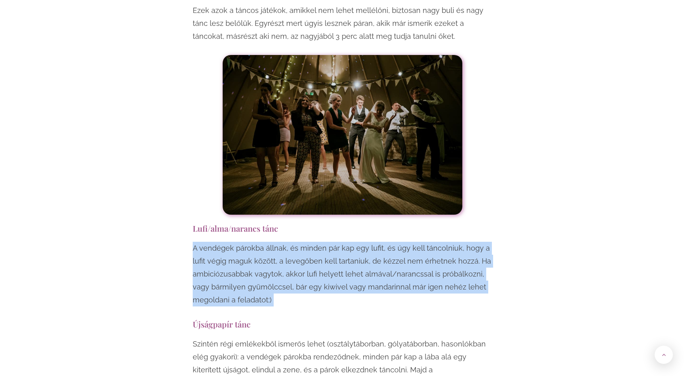
click at [295, 242] on p "A vendégek párokba állnak, és minden pár kap egy lufit, és úgy kell táncolniuk,…" at bounding box center [342, 274] width 299 height 65
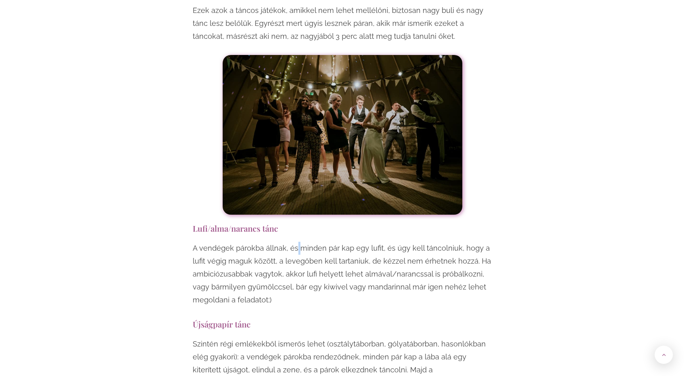
click at [295, 242] on p "A vendégek párokba állnak, és minden pár kap egy lufit, és úgy kell táncolniuk,…" at bounding box center [342, 274] width 299 height 65
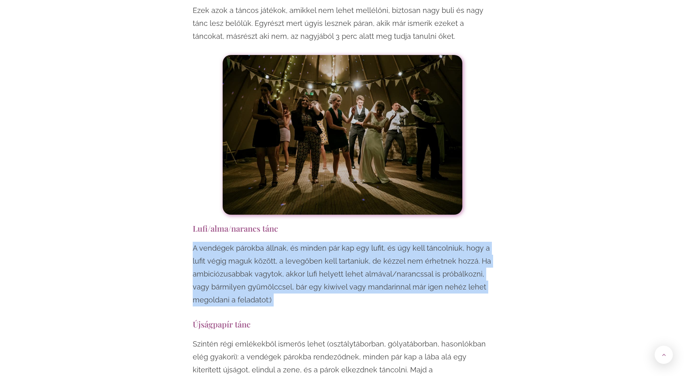
click at [295, 242] on p "A vendégek párokba állnak, és minden pár kap egy lufit, és úgy kell táncolniuk,…" at bounding box center [342, 274] width 299 height 65
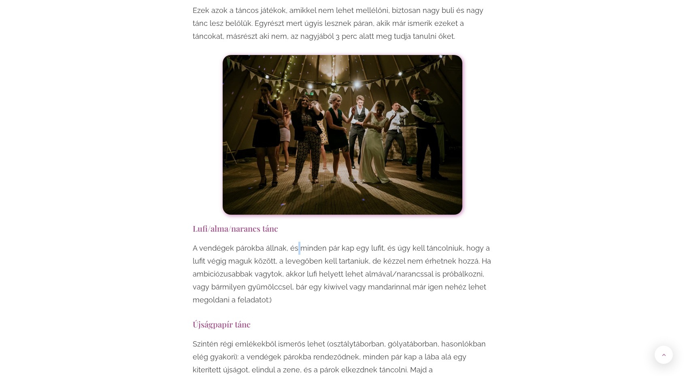
click at [295, 242] on p "A vendégek párokba állnak, és minden pár kap egy lufit, és úgy kell táncolniuk,…" at bounding box center [342, 274] width 299 height 65
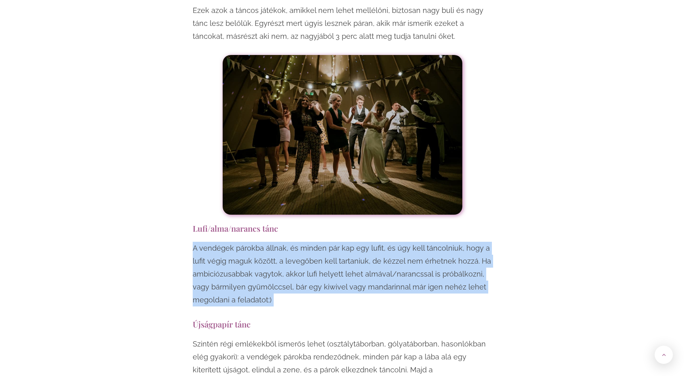
click at [295, 242] on p "A vendégek párokba állnak, és minden pár kap egy lufit, és úgy kell táncolniuk,…" at bounding box center [342, 274] width 299 height 65
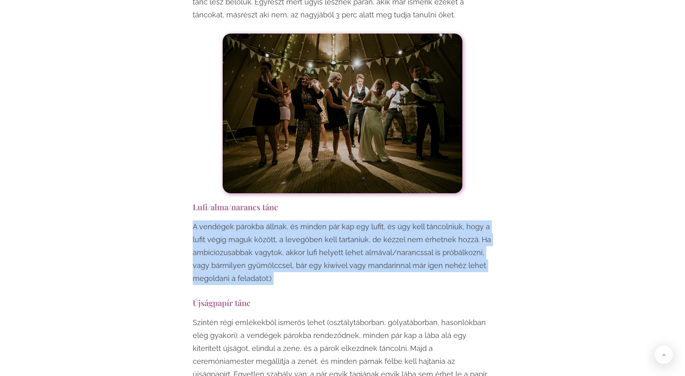
scroll to position [5472, 0]
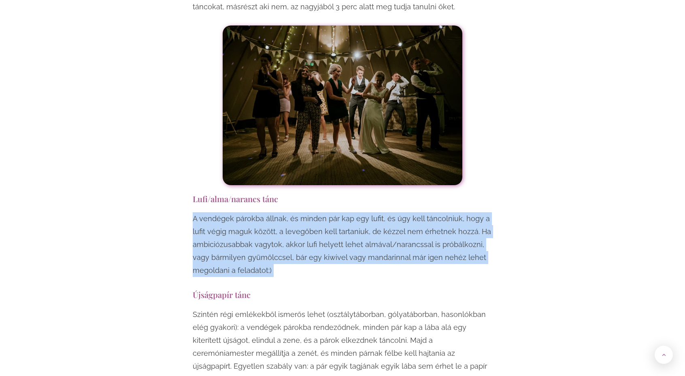
click at [295, 212] on p "A vendégek párokba állnak, és minden pár kap egy lufit, és úgy kell táncolniuk,…" at bounding box center [342, 244] width 299 height 65
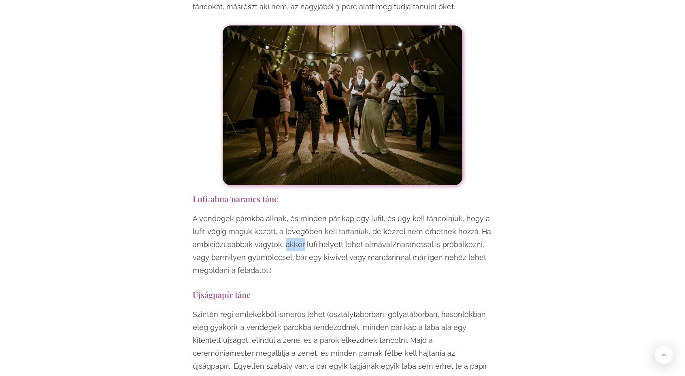
click at [295, 212] on p "A vendégek párokba állnak, és minden pár kap egy lufit, és úgy kell táncolniuk,…" at bounding box center [342, 244] width 299 height 65
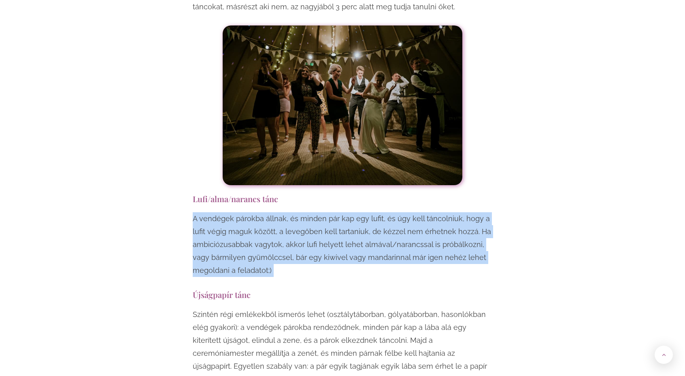
click at [295, 212] on p "A vendégek párokba állnak, és minden pár kap egy lufit, és úgy kell táncolniuk,…" at bounding box center [342, 244] width 299 height 65
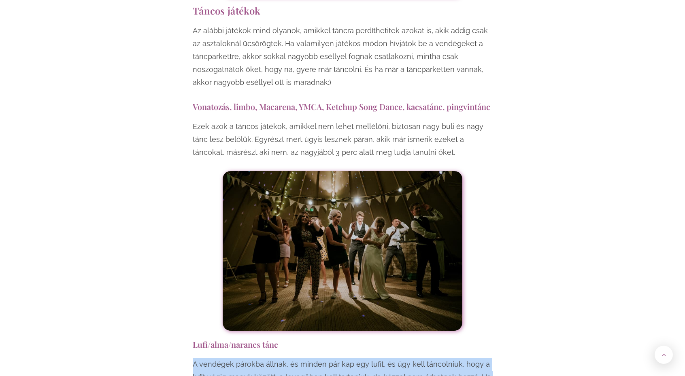
scroll to position [5331, 0]
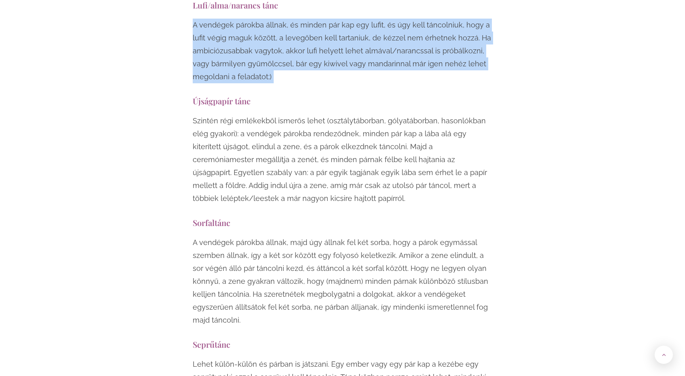
scroll to position [5668, 0]
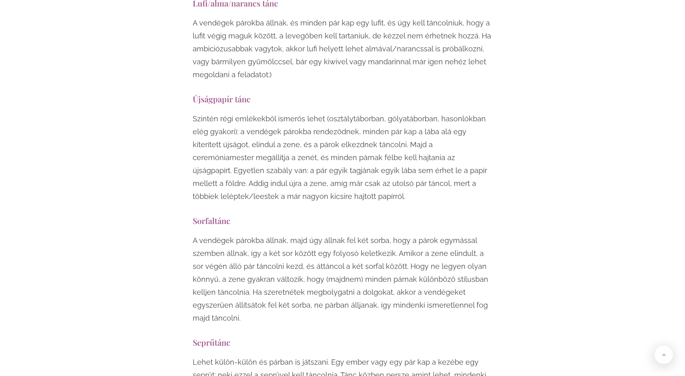
click at [295, 234] on p "A vendégek párokba állnak, majd úgy állnak fel két sorba, hogy a párok egymássa…" at bounding box center [342, 279] width 299 height 91
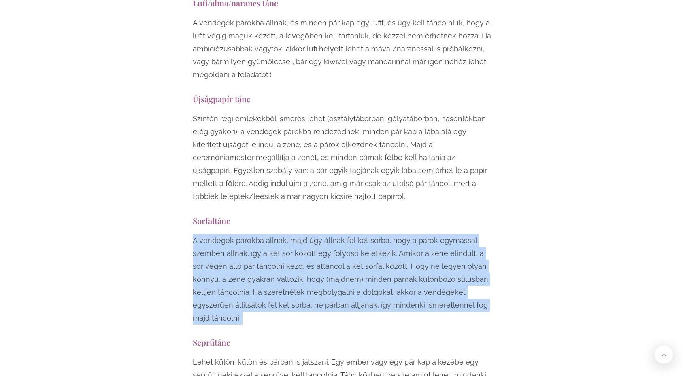
click at [295, 234] on p "A vendégek párokba állnak, majd úgy állnak fel két sorba, hogy a párok egymássa…" at bounding box center [342, 279] width 299 height 91
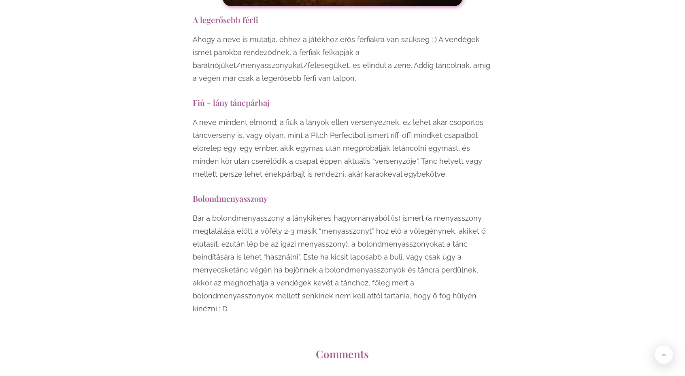
scroll to position [6298, 0]
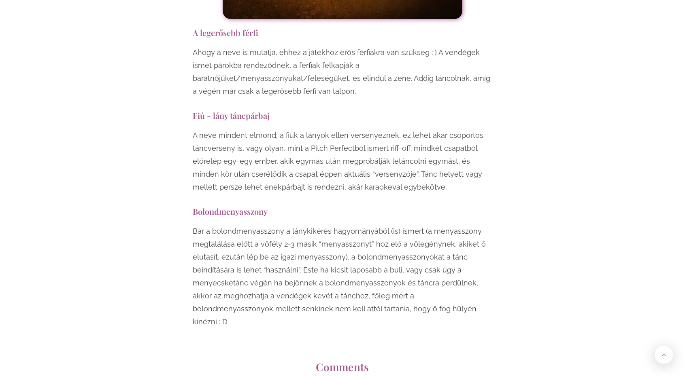
click at [295, 225] on p "Bár a bolondmenyasszony a lánykikérés hagyományából (is) ismert (a menyasszony …" at bounding box center [342, 277] width 299 height 104
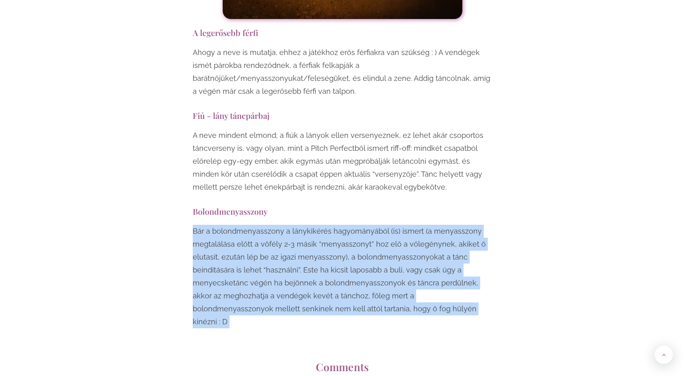
click at [295, 225] on p "Bár a bolondmenyasszony a lánykikérés hagyományából (is) ismert (a menyasszony …" at bounding box center [342, 277] width 299 height 104
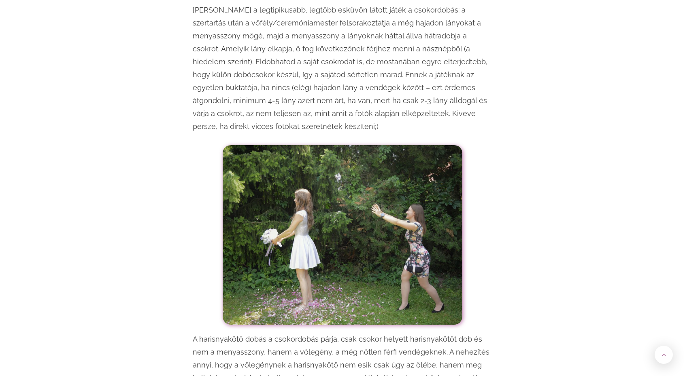
scroll to position [949, 0]
